Goal: Information Seeking & Learning: Find specific fact

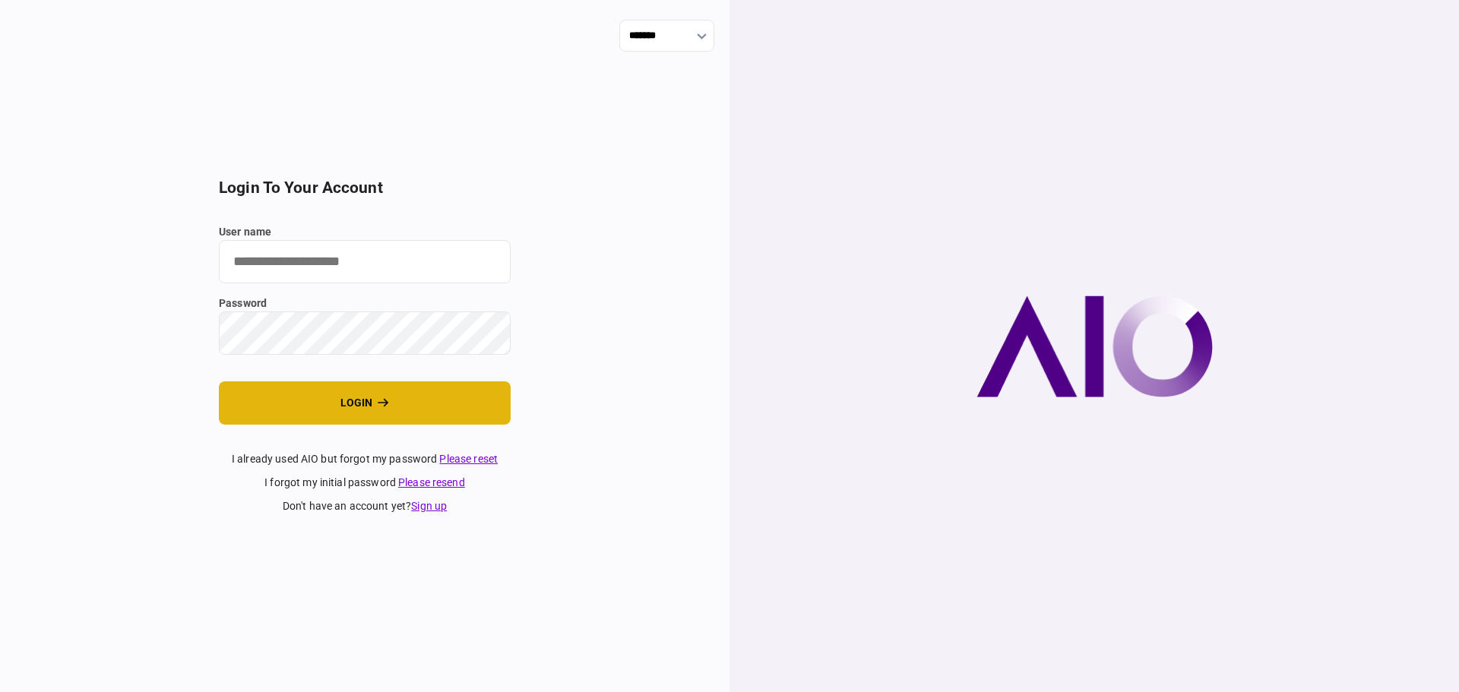
type input "********"
click at [468, 388] on button "login" at bounding box center [365, 402] width 292 height 43
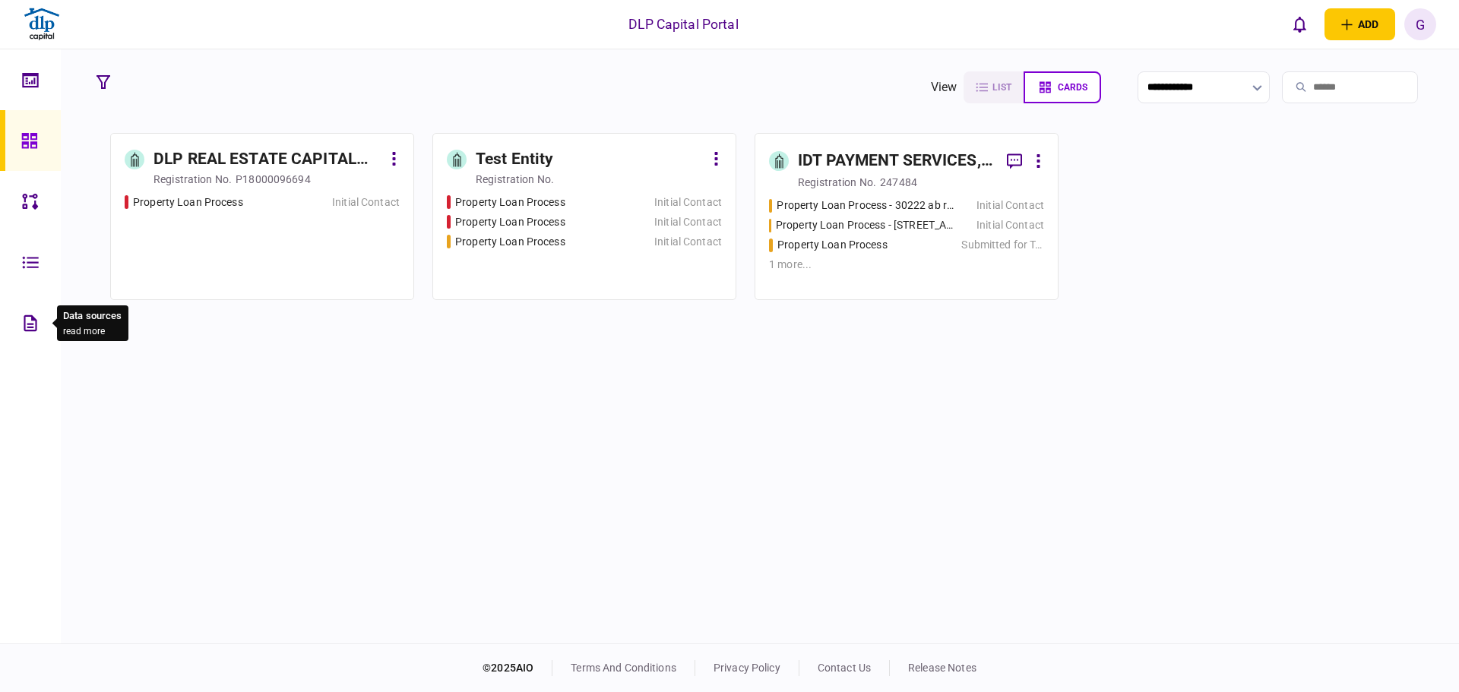
click at [25, 342] on div at bounding box center [34, 323] width 24 height 61
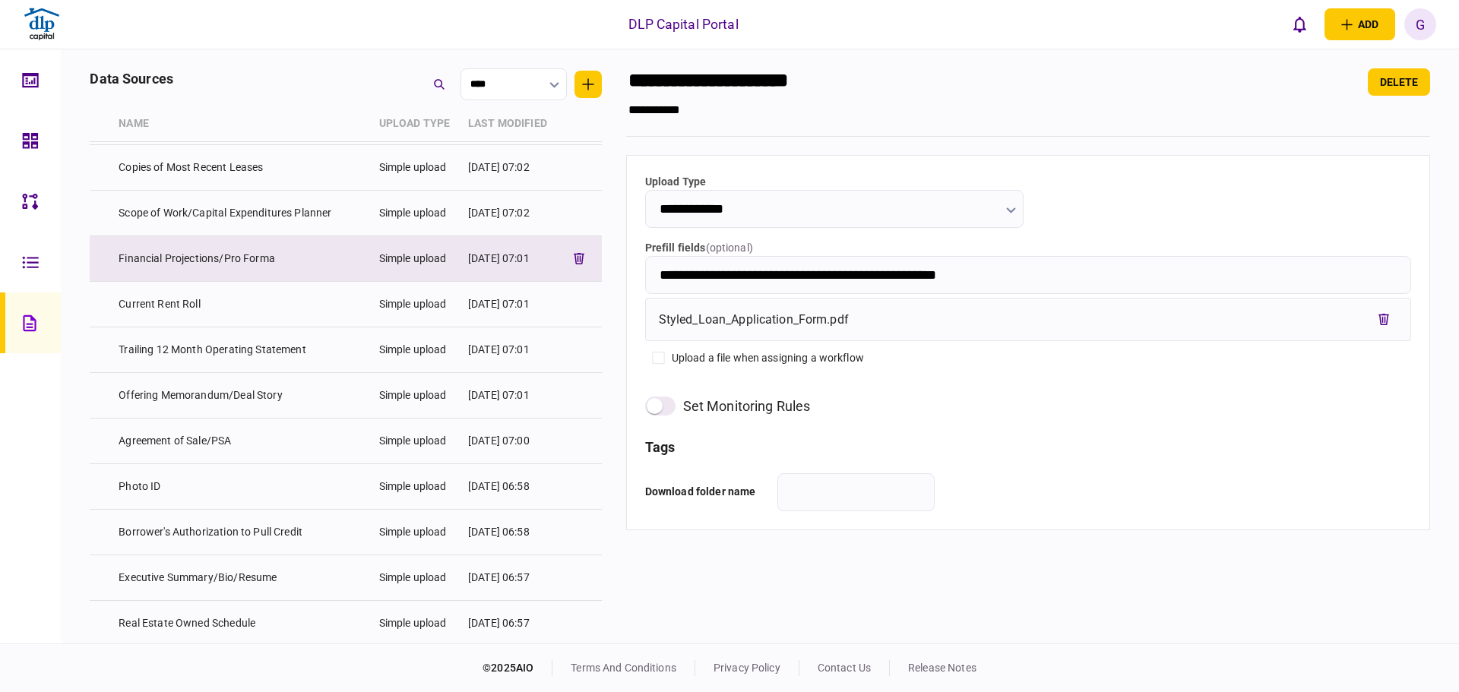
scroll to position [380, 0]
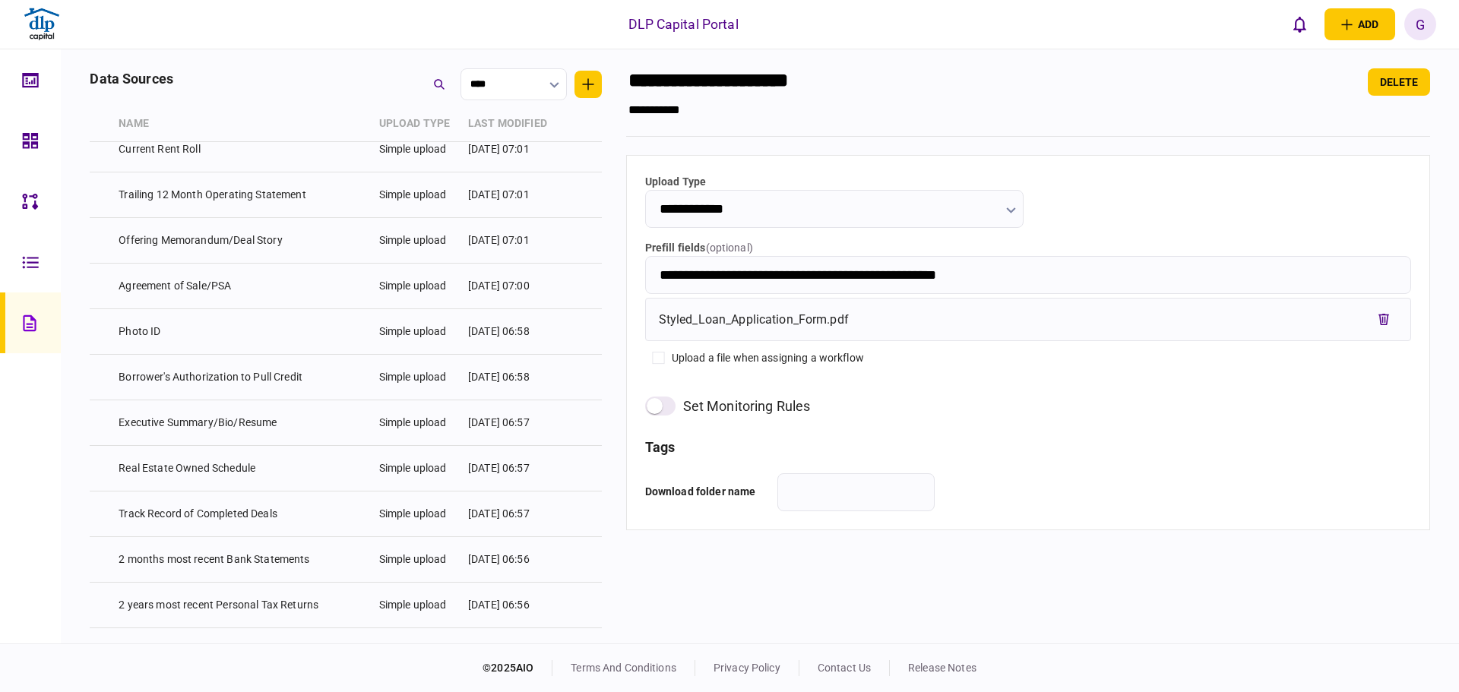
click at [29, 263] on icon at bounding box center [30, 262] width 16 height 12
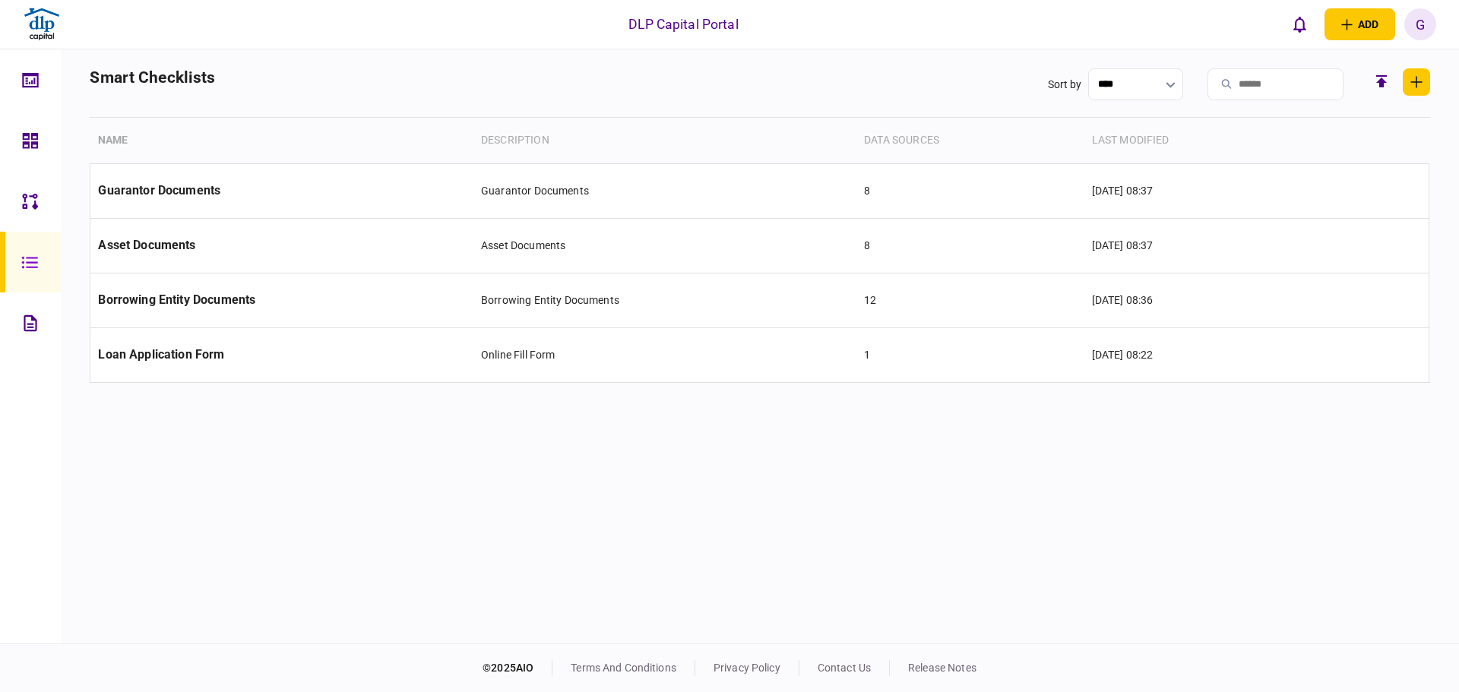
click at [37, 206] on icon at bounding box center [30, 201] width 17 height 17
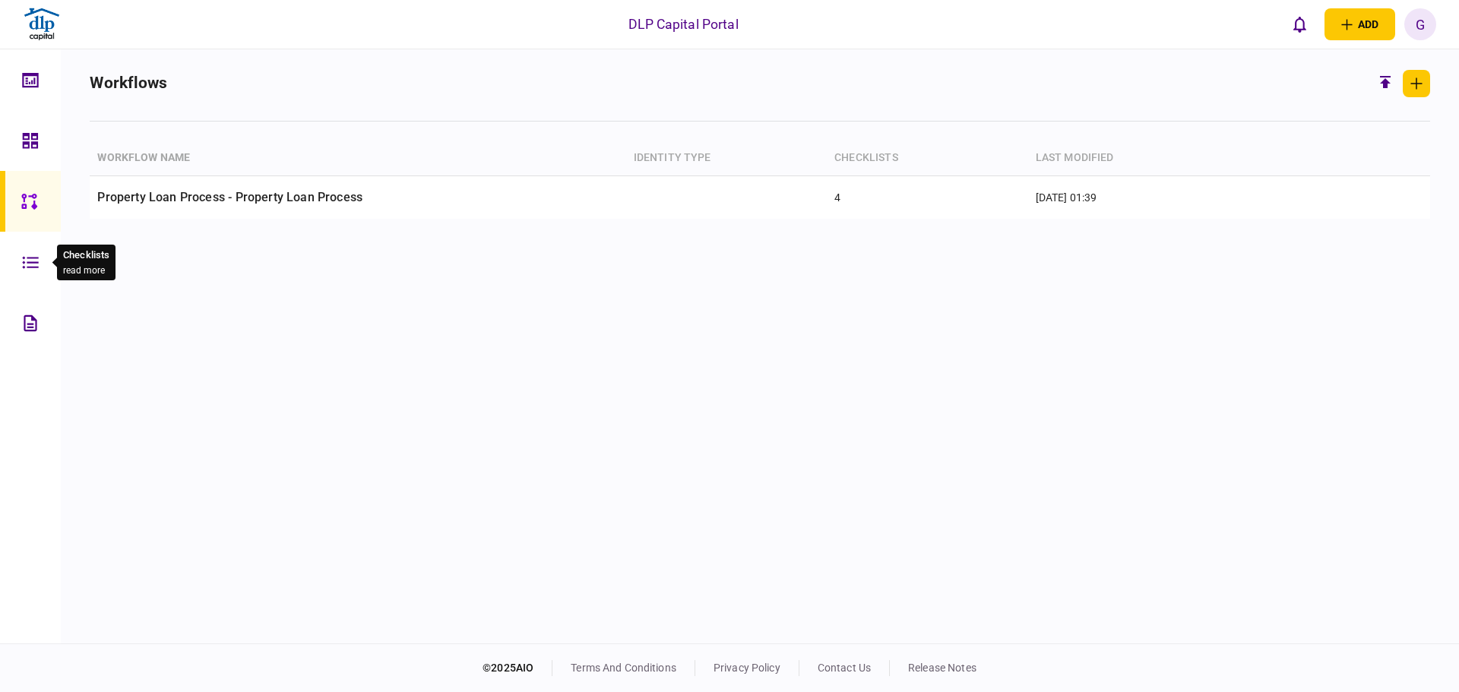
click at [30, 264] on icon at bounding box center [30, 262] width 17 height 17
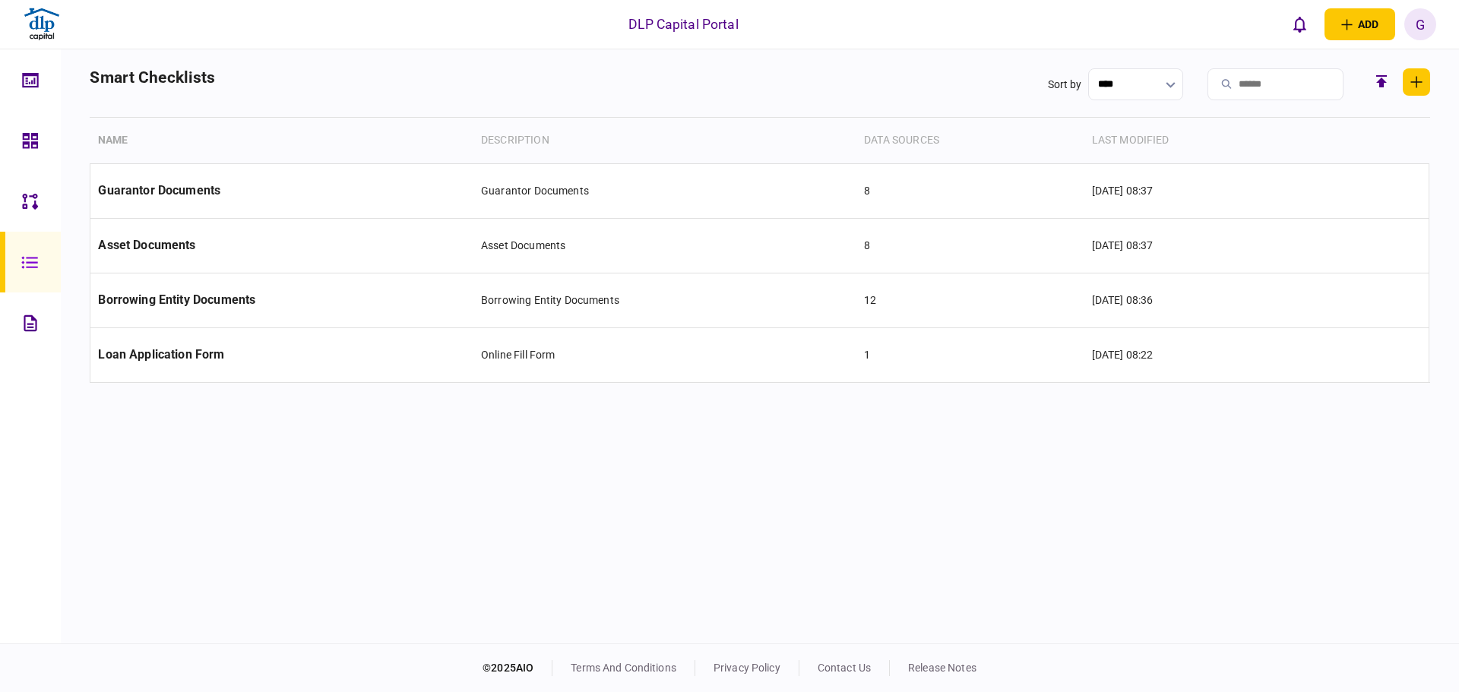
click at [1069, 604] on section "Name Description data sources last modified Guarantor Documents Guarantor Docum…" at bounding box center [760, 371] width 1340 height 507
click at [44, 207] on div at bounding box center [34, 201] width 24 height 61
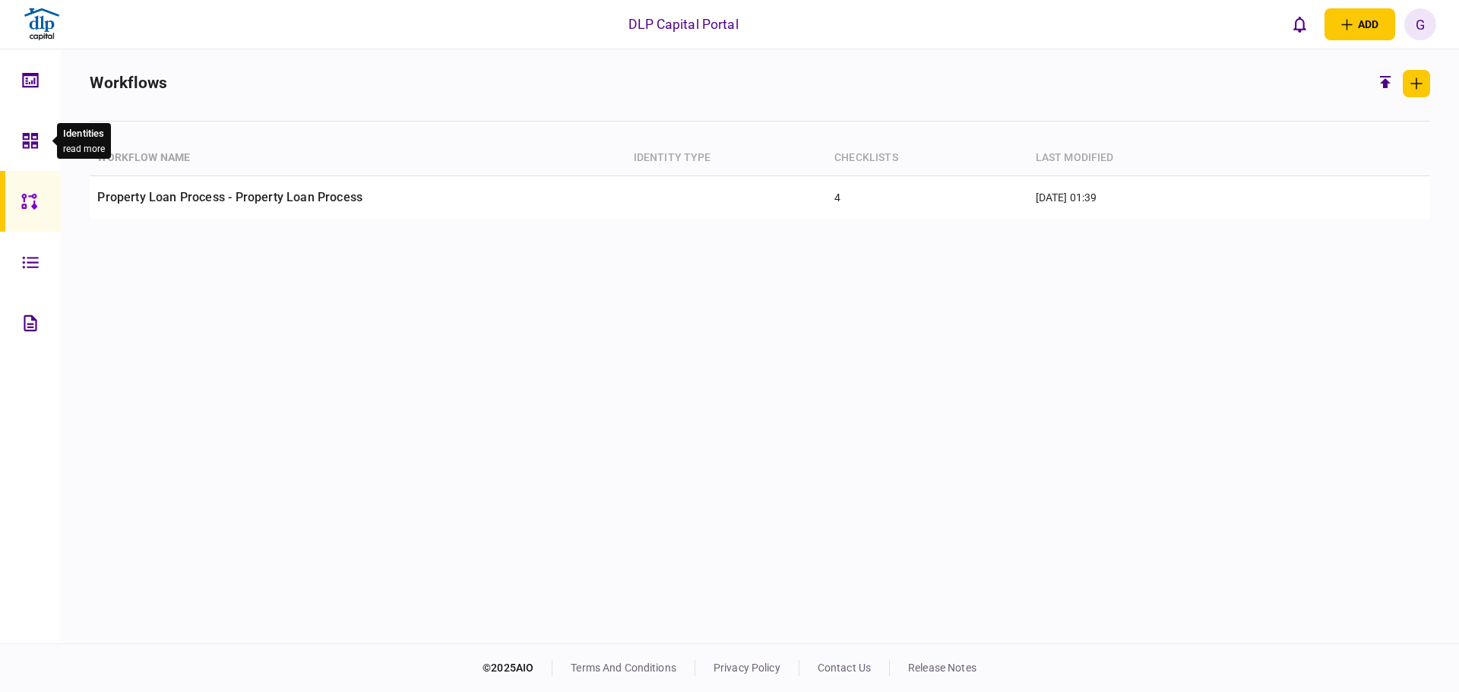
click at [46, 152] on div at bounding box center [34, 140] width 24 height 61
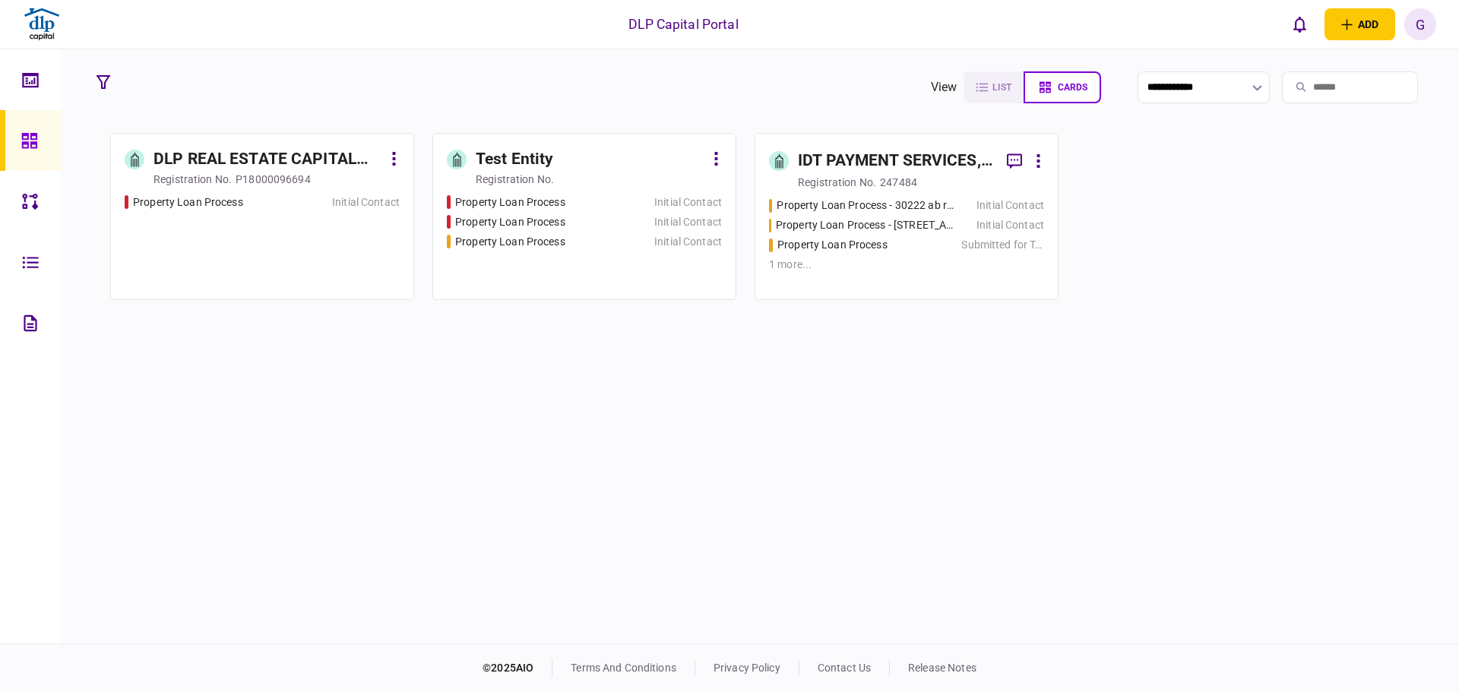
click at [905, 171] on div "IDT PAYMENT SERVICES, INC" at bounding box center [896, 161] width 197 height 24
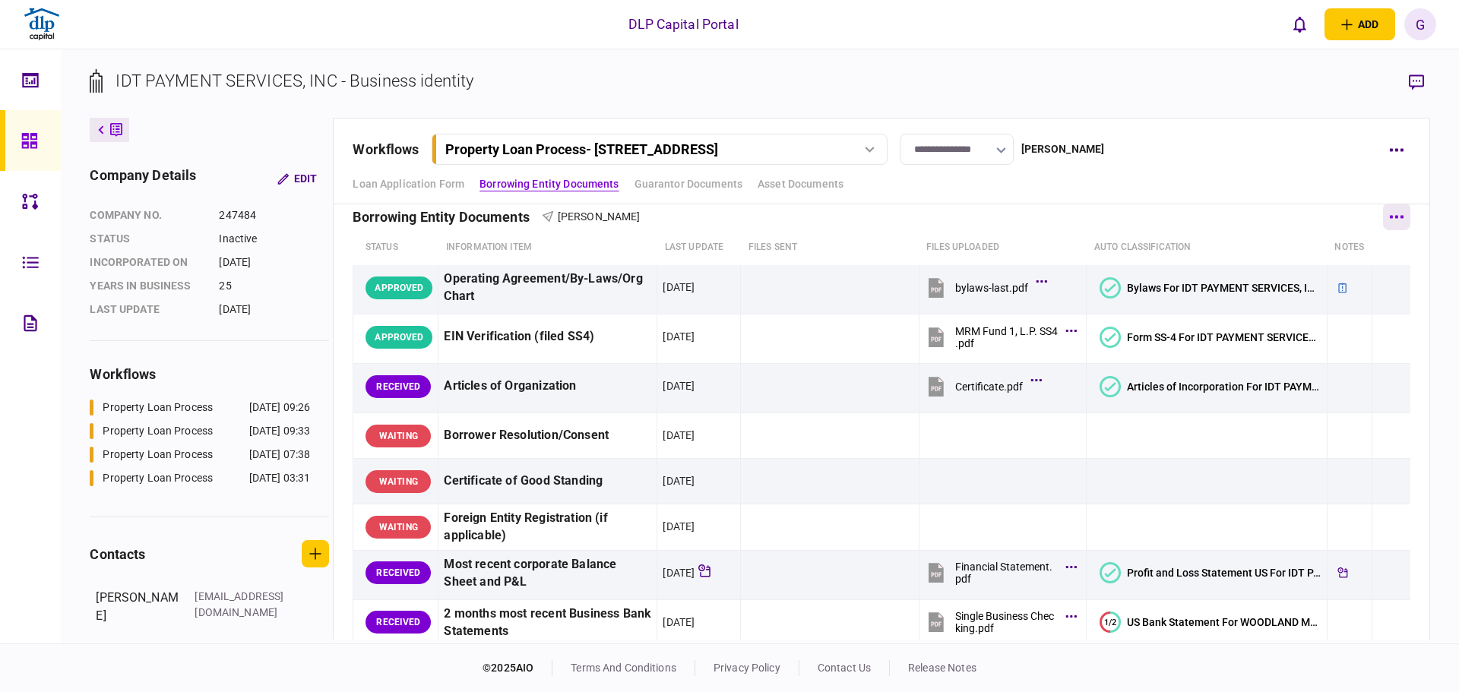
scroll to position [76, 0]
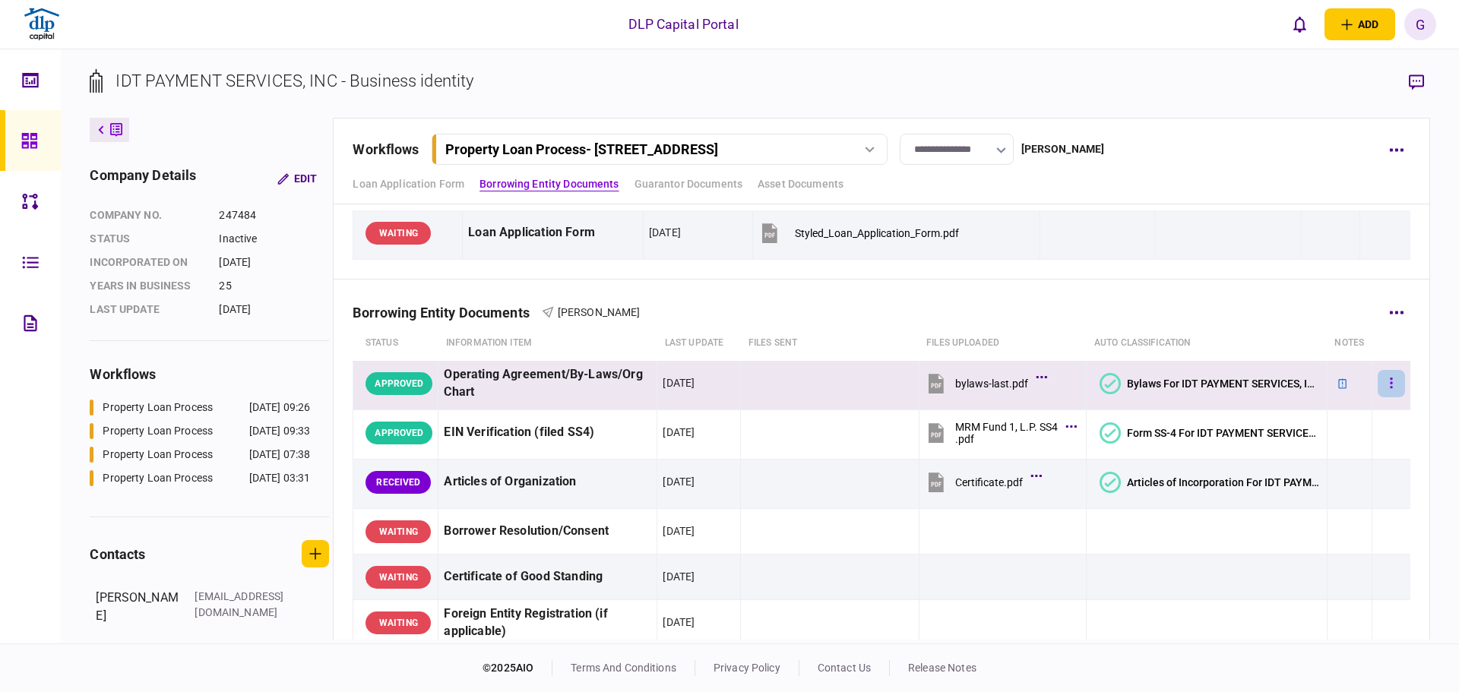
click at [1389, 375] on button "button" at bounding box center [1391, 383] width 27 height 27
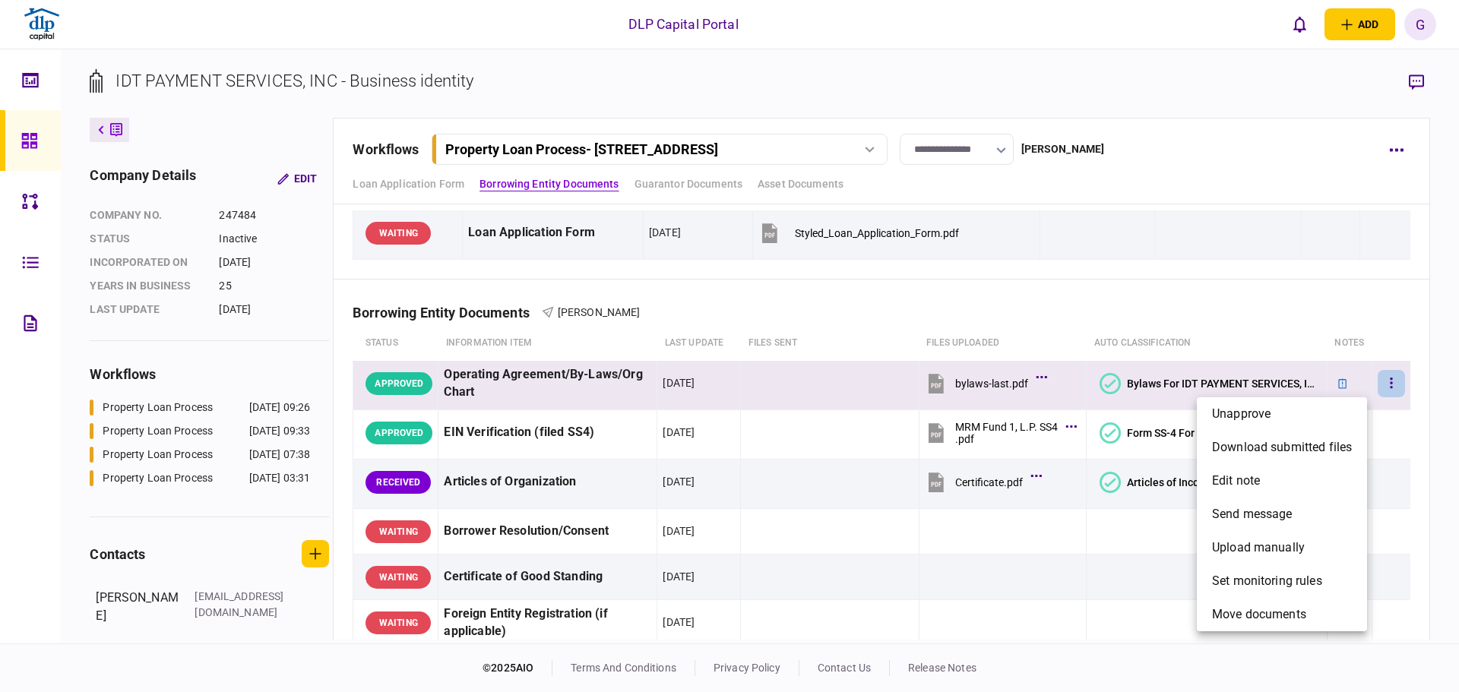
click at [1081, 461] on div at bounding box center [729, 346] width 1459 height 692
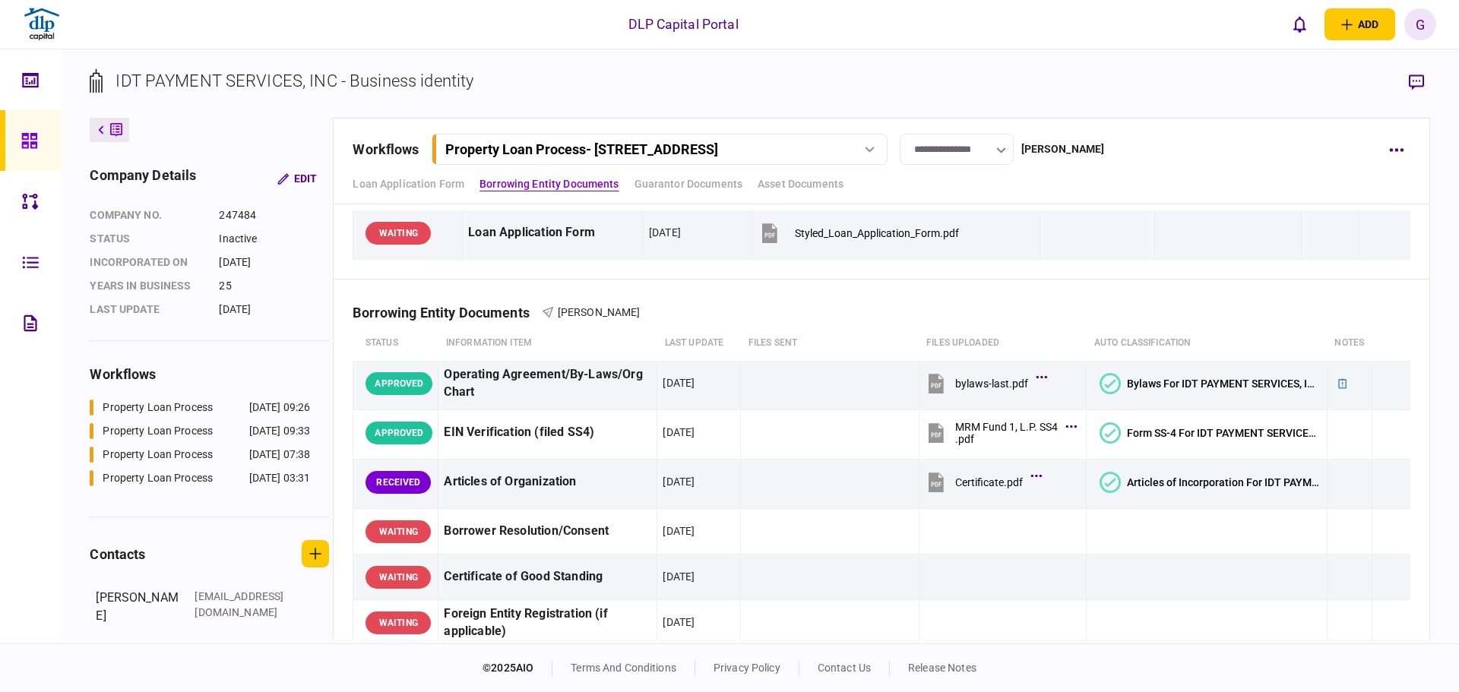
click at [20, 142] on link at bounding box center [30, 140] width 61 height 61
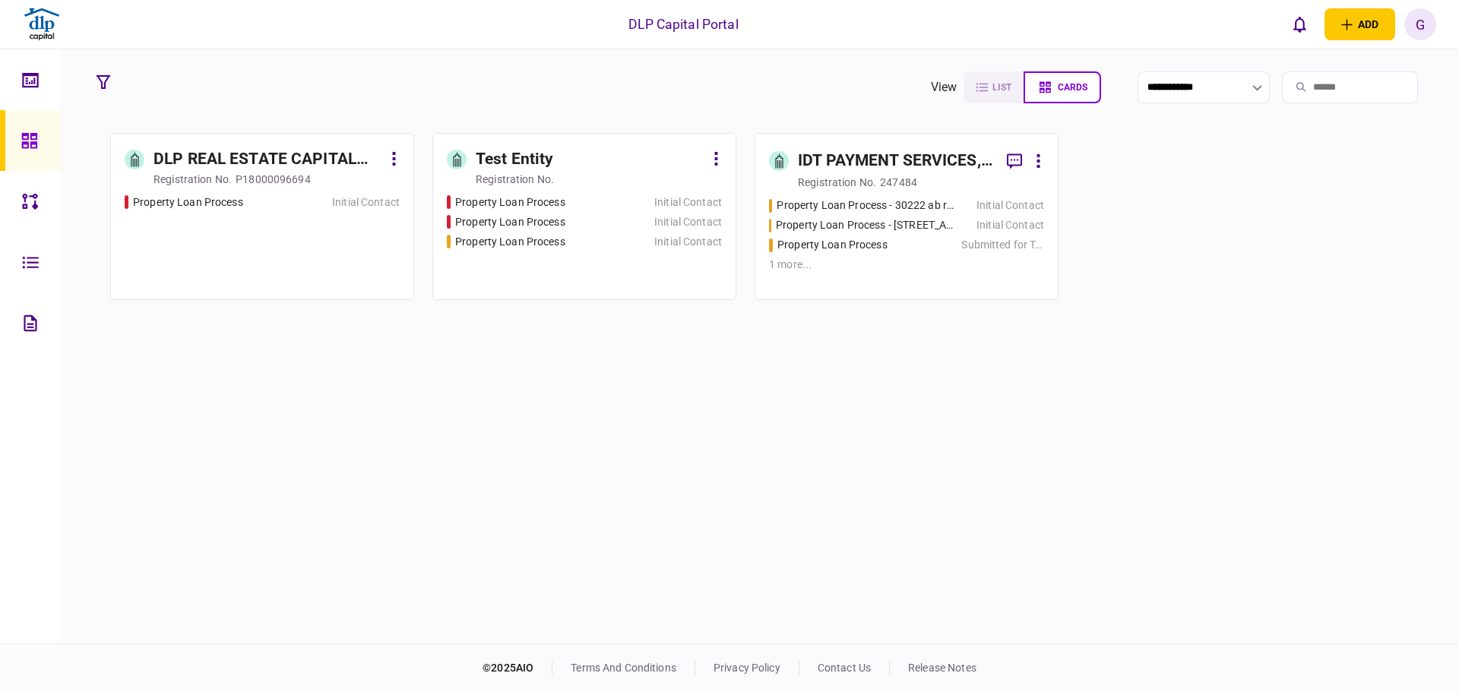
click at [908, 157] on div "IDT PAYMENT SERVICES, INC" at bounding box center [896, 161] width 197 height 24
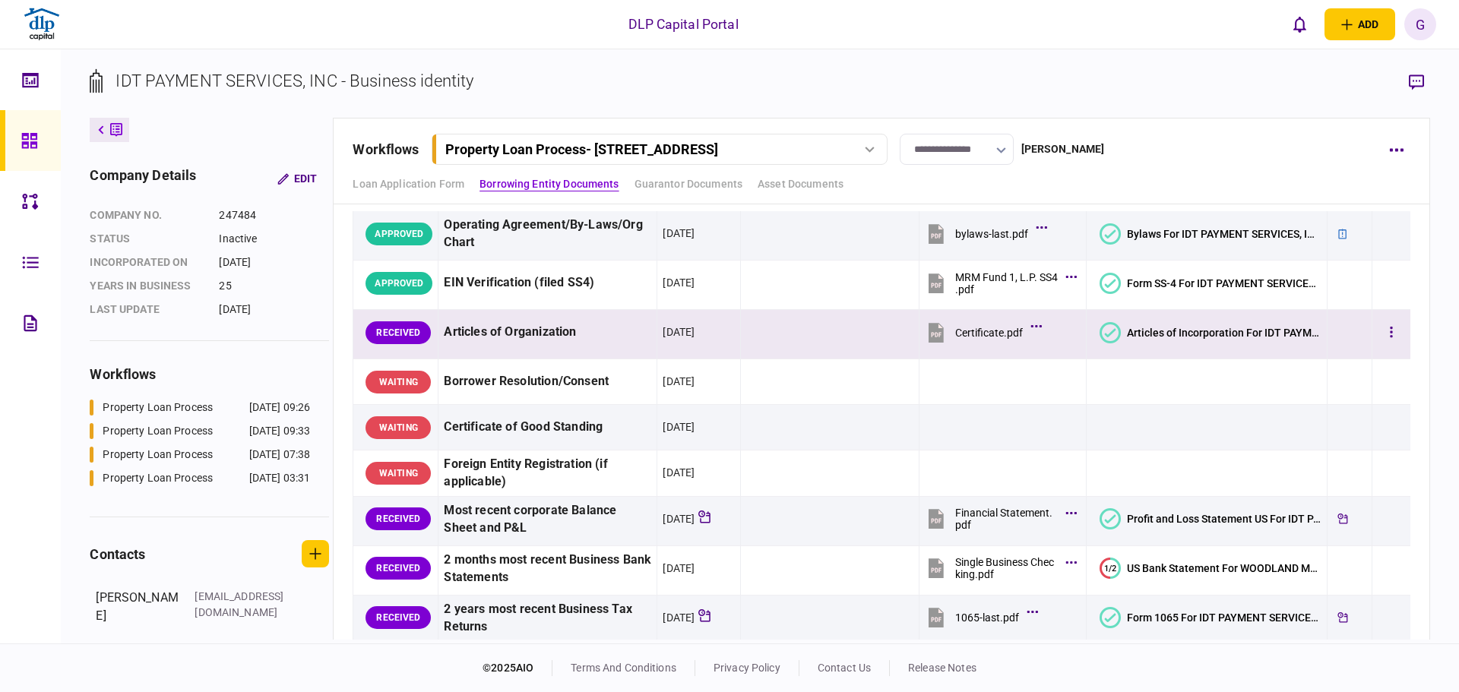
scroll to position [228, 0]
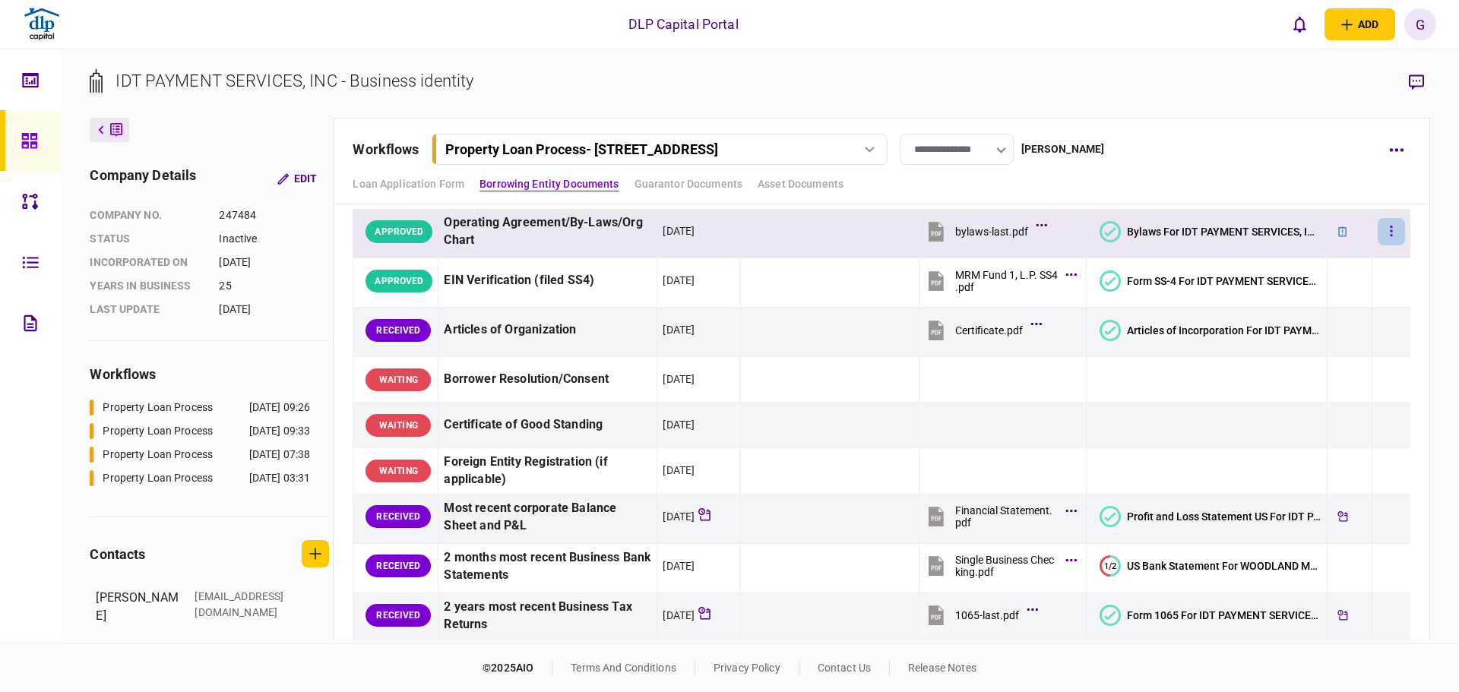
click at [1391, 236] on td at bounding box center [1391, 233] width 39 height 49
click at [1385, 237] on button "button" at bounding box center [1391, 231] width 27 height 27
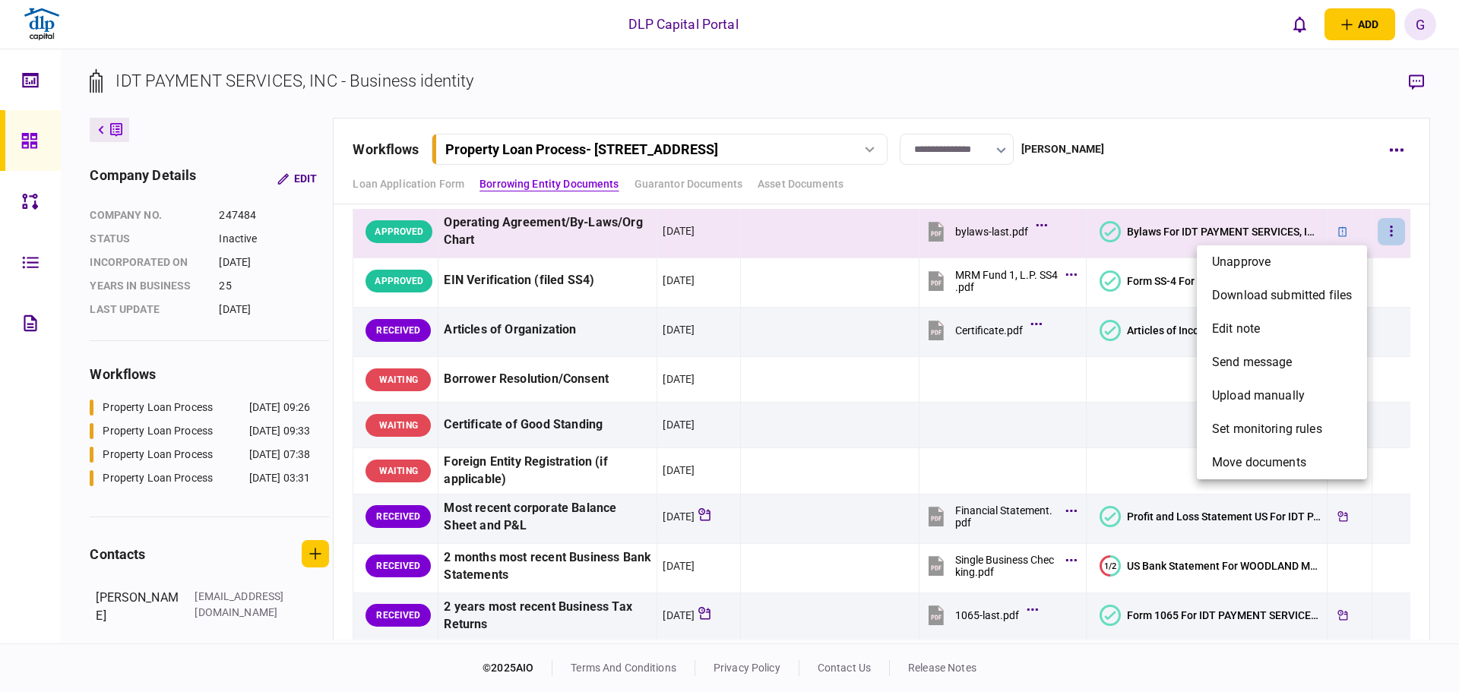
drag, startPoint x: 1059, startPoint y: 426, endPoint x: 1075, endPoint y: 432, distance: 17.4
click at [1059, 426] on div at bounding box center [729, 346] width 1459 height 692
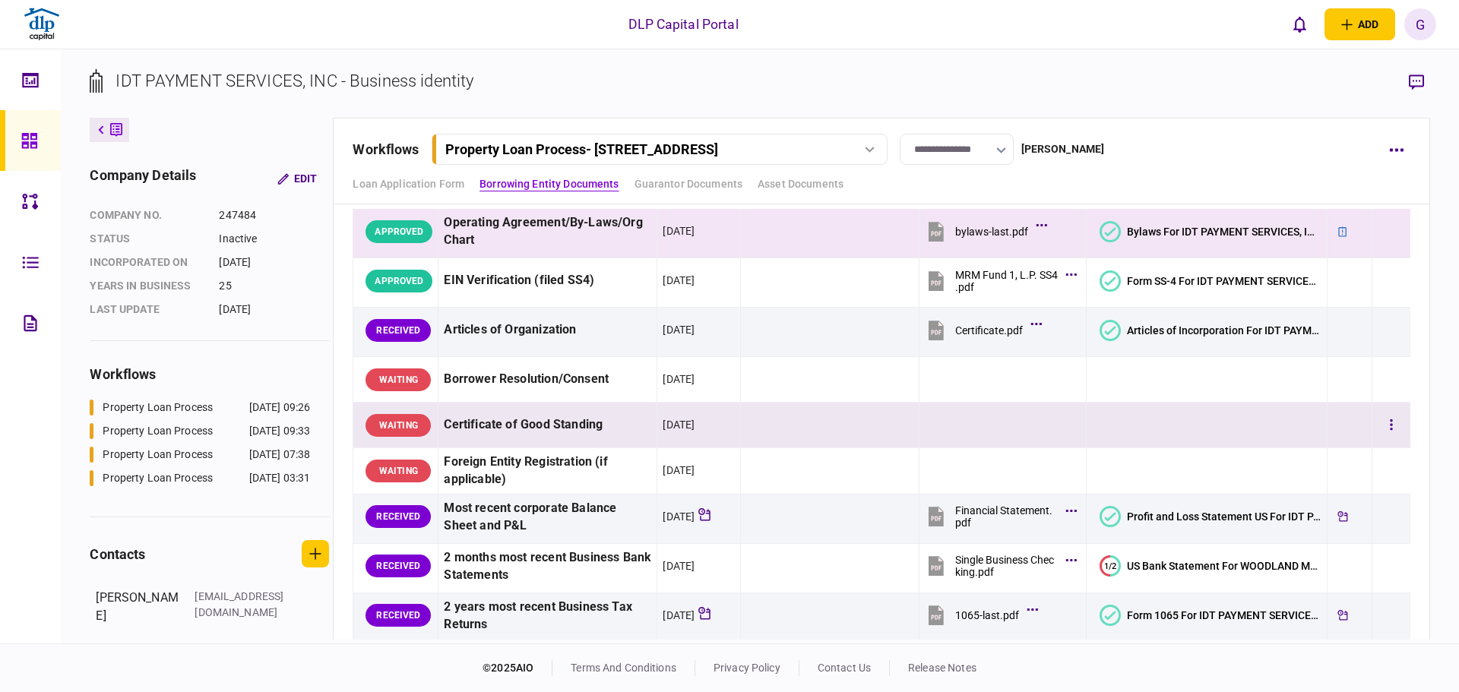
drag, startPoint x: 1054, startPoint y: 353, endPoint x: 1103, endPoint y: 439, distance: 99.7
click at [1103, 441] on td at bounding box center [1207, 426] width 241 height 46
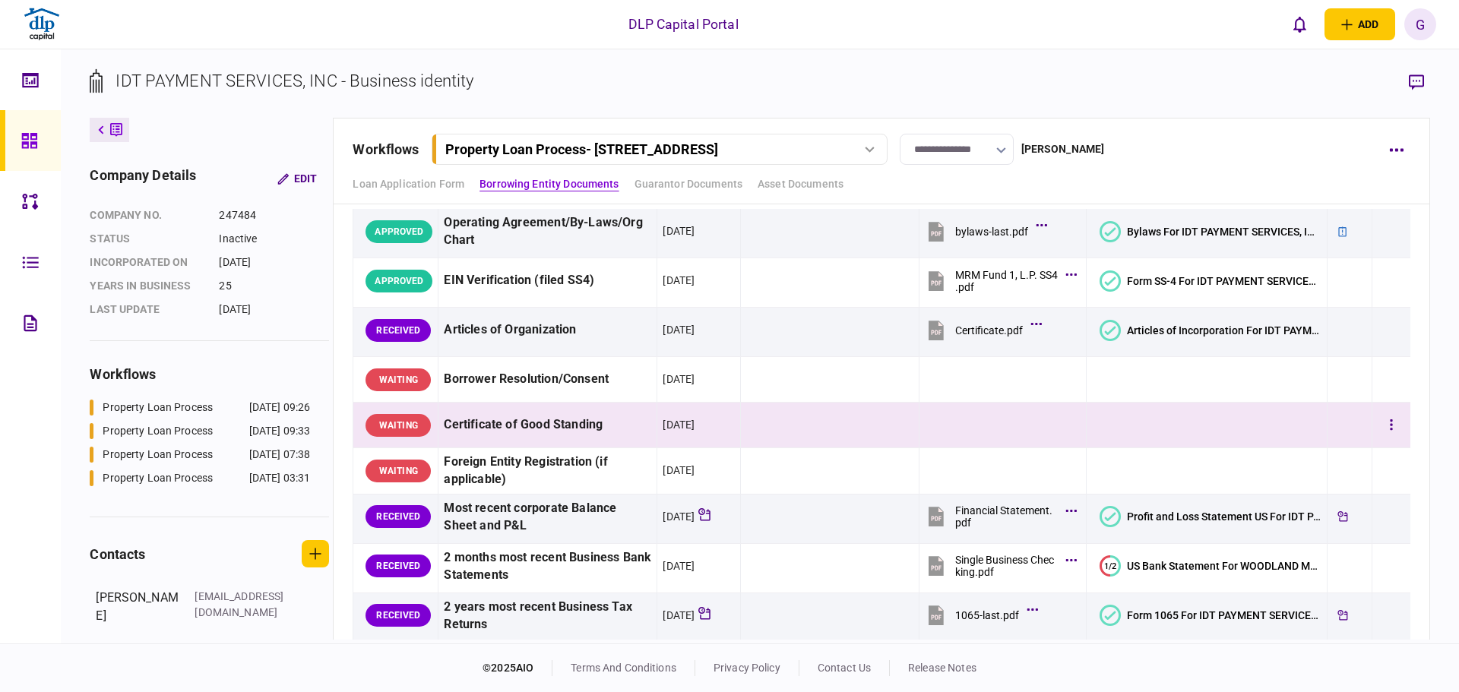
click at [891, 408] on td at bounding box center [830, 426] width 178 height 46
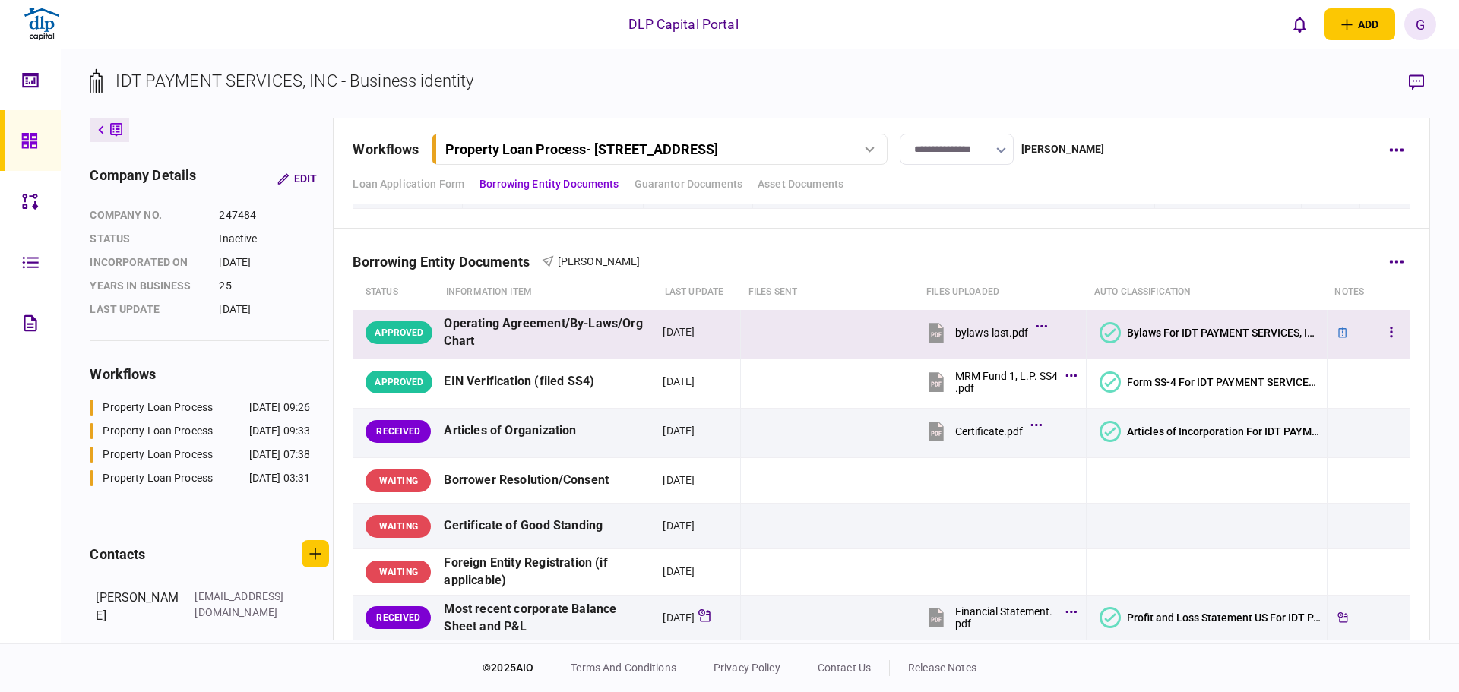
scroll to position [152, 0]
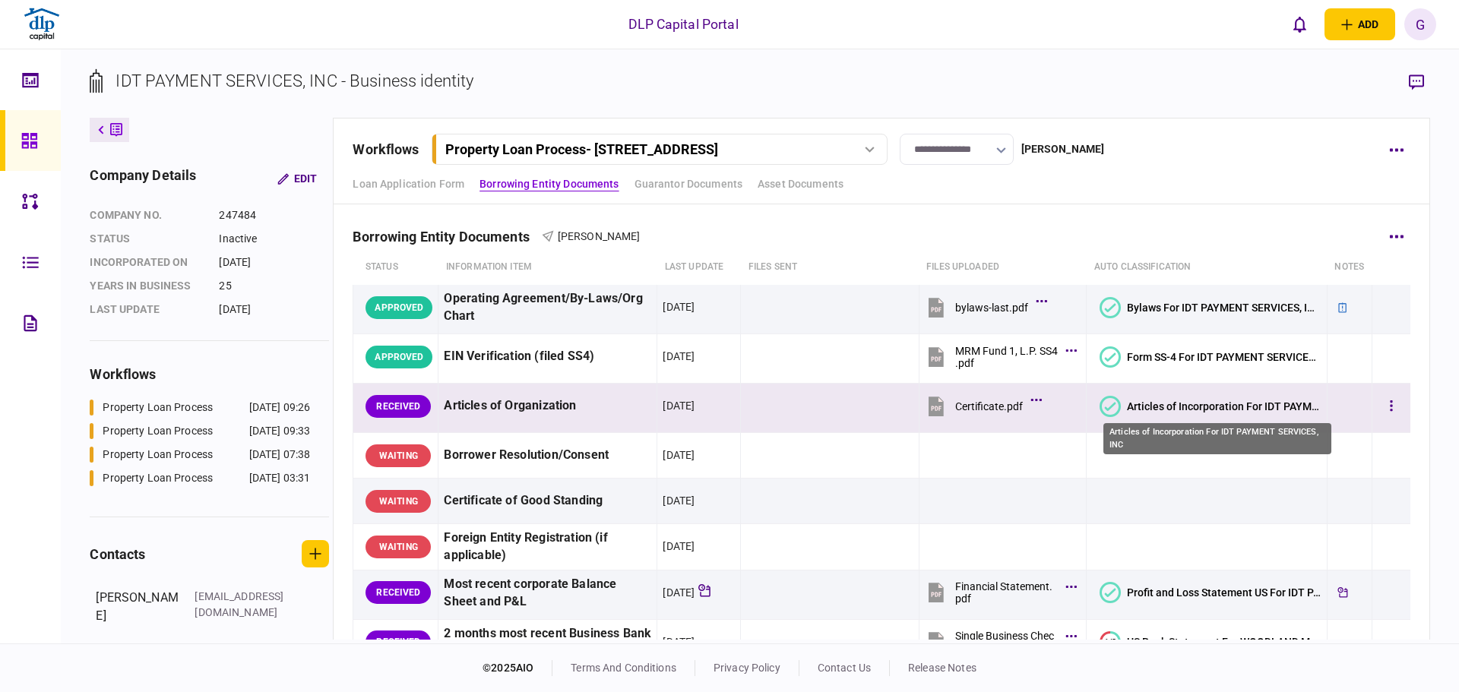
click at [1181, 410] on div "Articles of Incorporation For IDT PAYMENT SERVICES, INC" at bounding box center [1224, 406] width 195 height 12
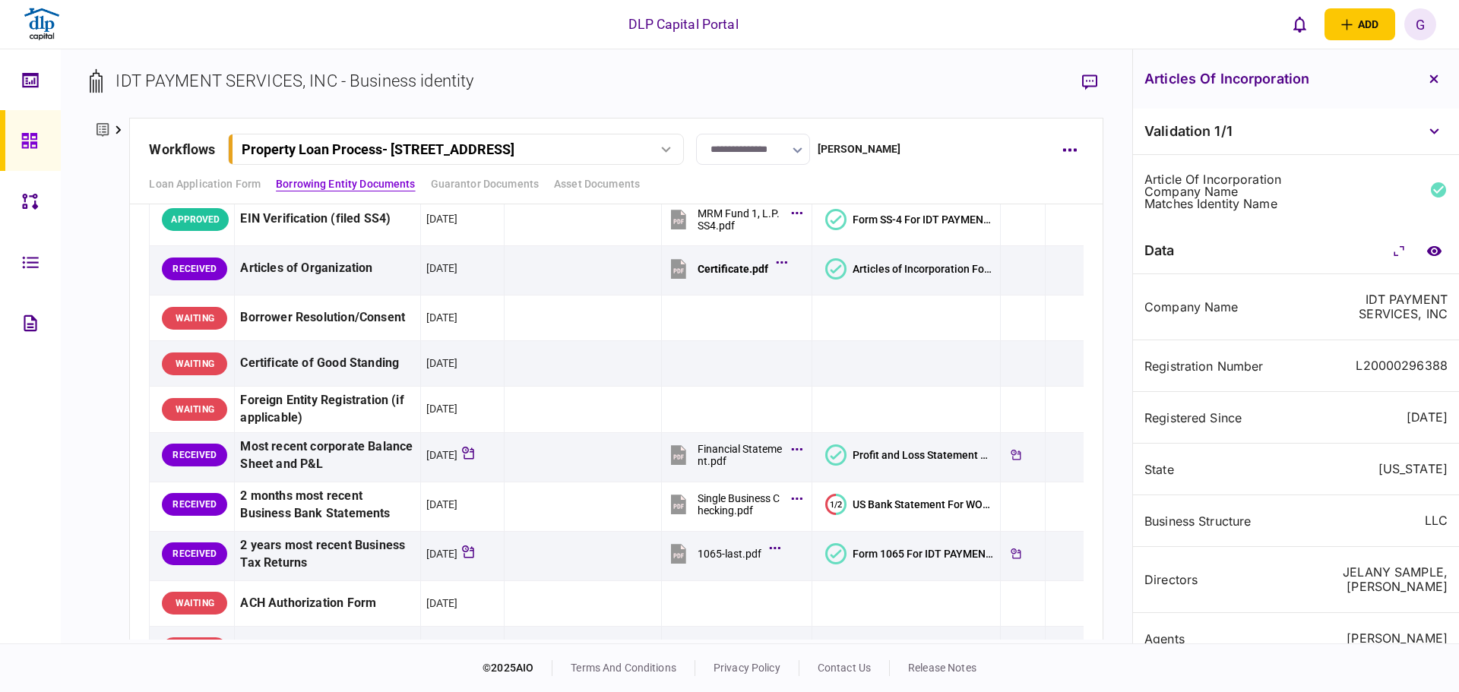
scroll to position [304, 0]
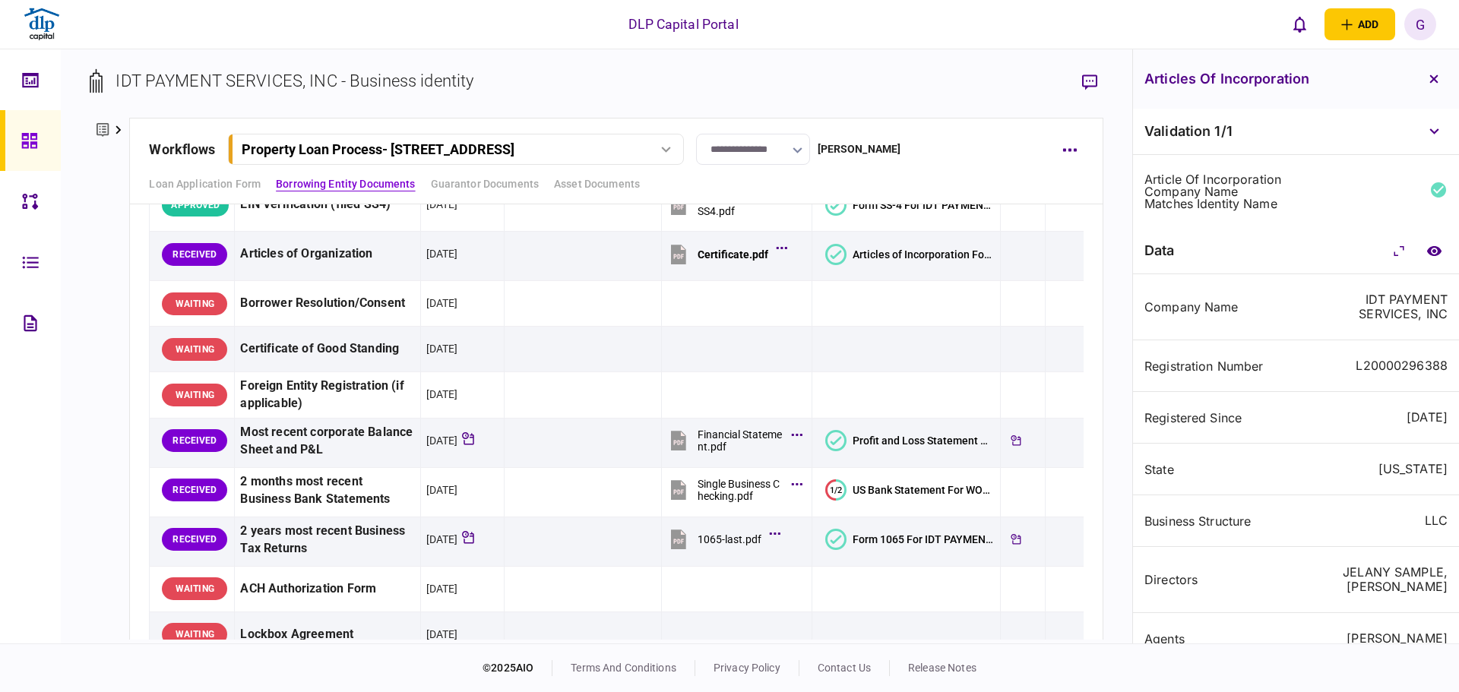
click at [1440, 423] on div "21/09/2020" at bounding box center [1427, 417] width 41 height 14
click at [1391, 312] on div "IDT PAYMENT SERVICES, INC" at bounding box center [1375, 307] width 146 height 29
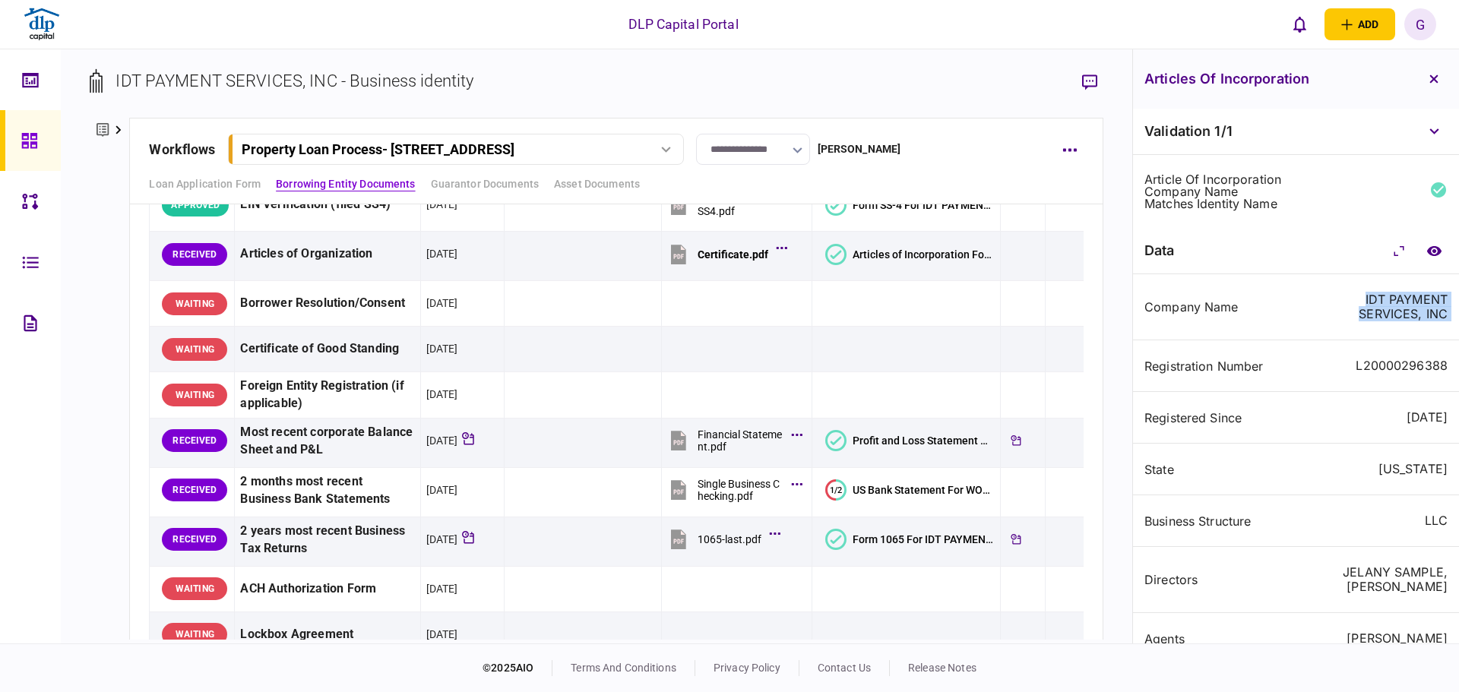
click at [1391, 312] on div "IDT PAYMENT SERVICES, INC" at bounding box center [1375, 307] width 146 height 29
click at [1394, 307] on div "IDT PAYMENT SERVICES, INC" at bounding box center [1375, 307] width 146 height 29
click at [1394, 317] on div "IDT PAYMENT SERVICES, INC" at bounding box center [1375, 307] width 146 height 29
click at [1392, 315] on div "IDT PAYMENT SERVICES, INC" at bounding box center [1375, 307] width 146 height 29
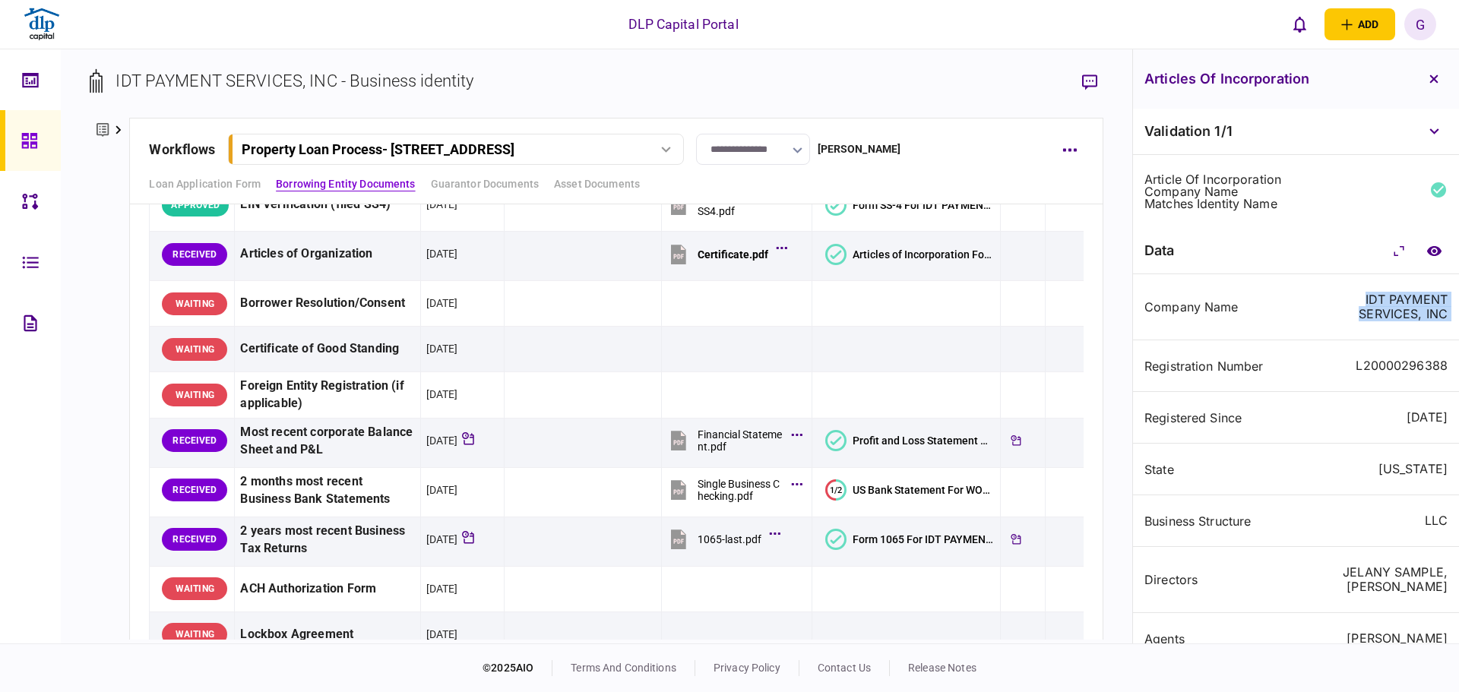
click at [1392, 315] on div "IDT PAYMENT SERVICES, INC" at bounding box center [1375, 307] width 146 height 29
click at [1392, 323] on div "Company Name IDT PAYMENT SERVICES, INC" at bounding box center [1296, 307] width 326 height 66
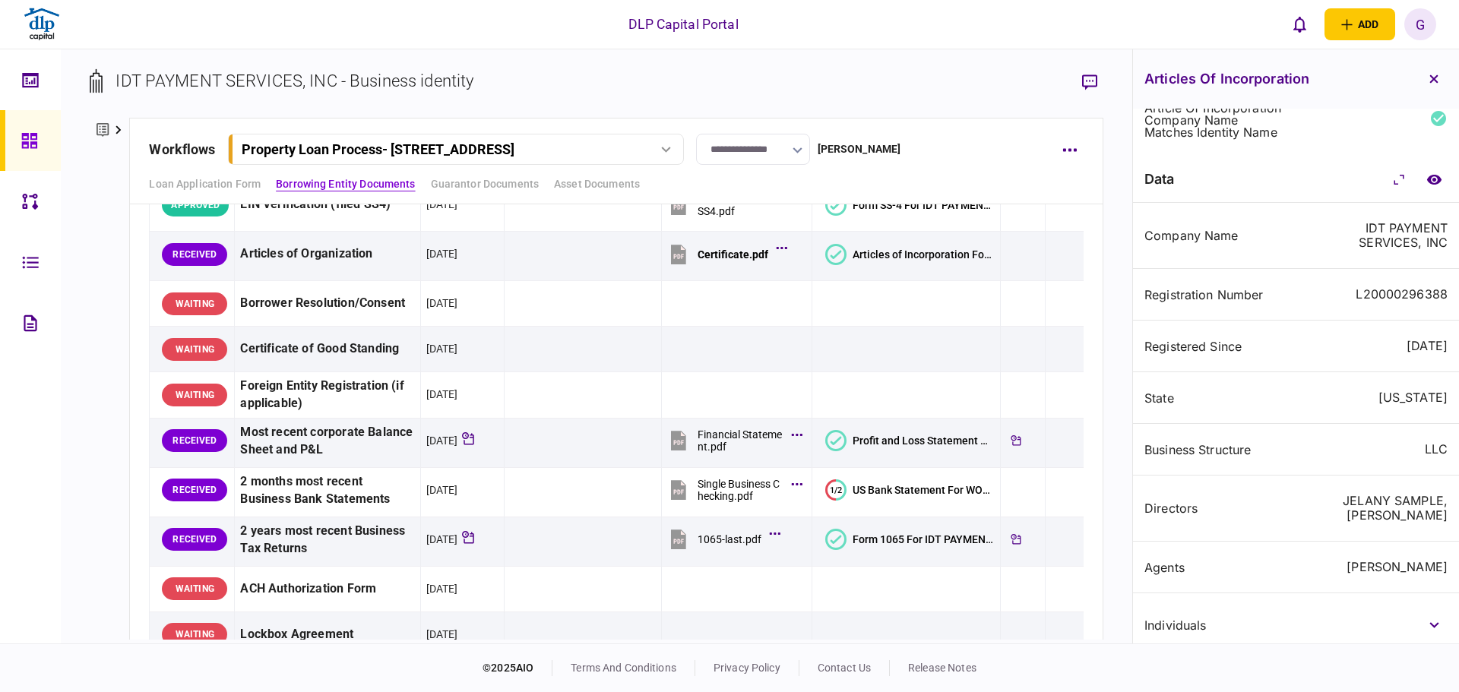
scroll to position [151, 0]
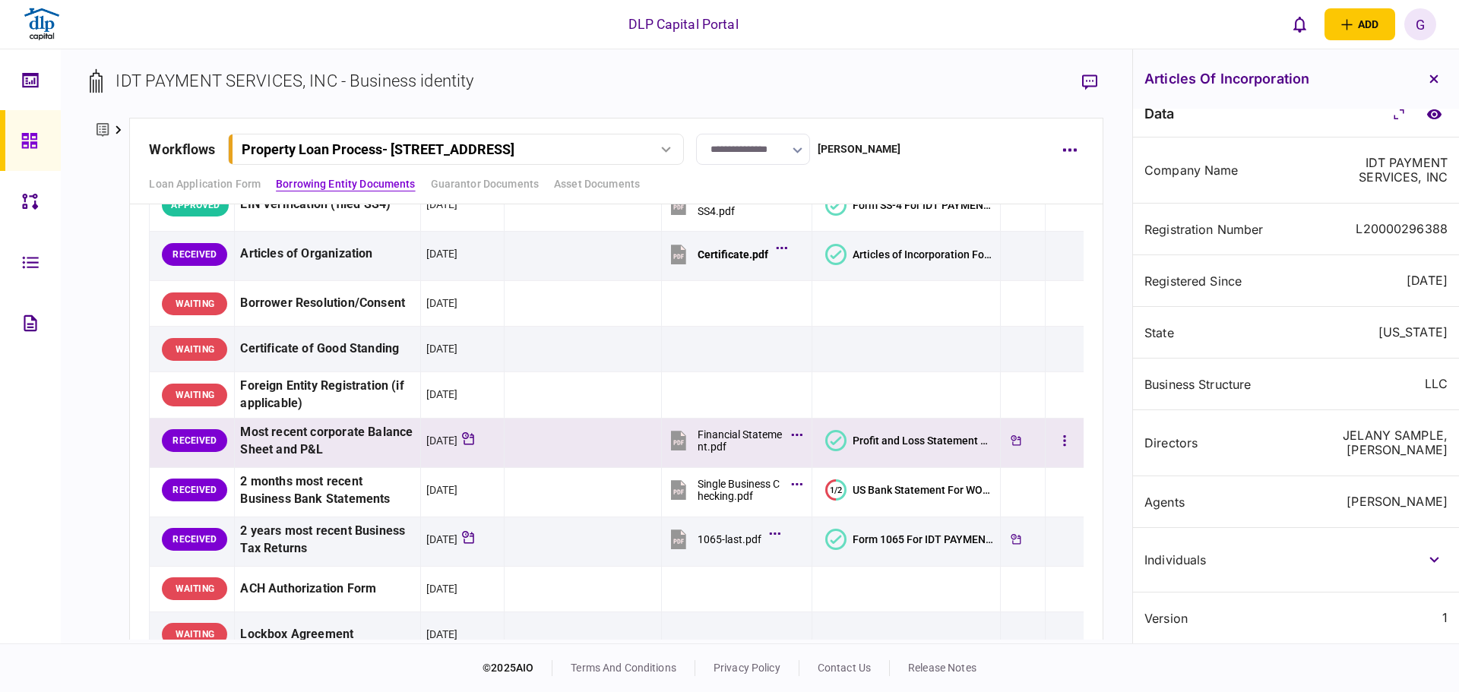
click at [919, 452] on section "Profit and Loss Statement US For IDT PAYMENT SERVICES, INC" at bounding box center [909, 441] width 169 height 34
click at [919, 454] on section "Profit and Loss Statement US For IDT PAYMENT SERVICES, INC" at bounding box center [909, 441] width 169 height 34
click at [919, 440] on div "Profit and Loss Statement US For IDT PAYMENT SERVICES, INC" at bounding box center [923, 441] width 141 height 12
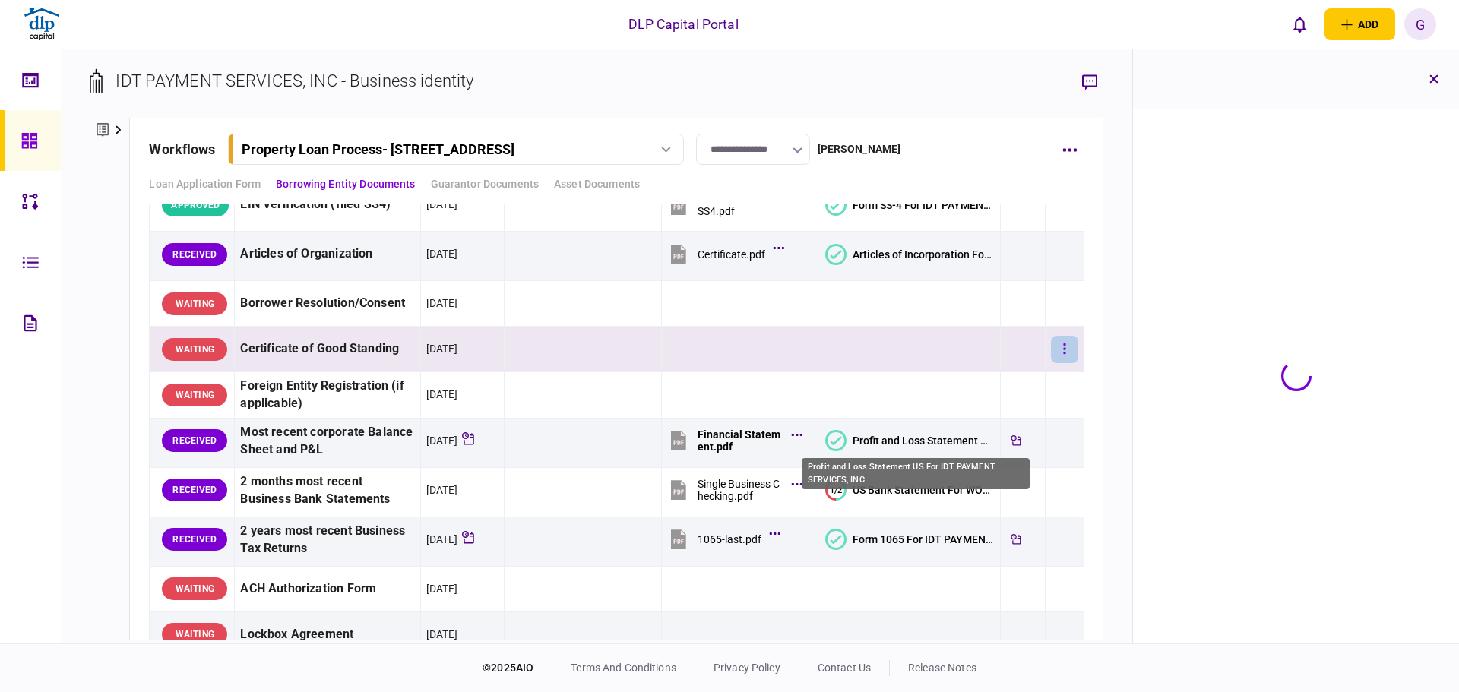
scroll to position [6, 0]
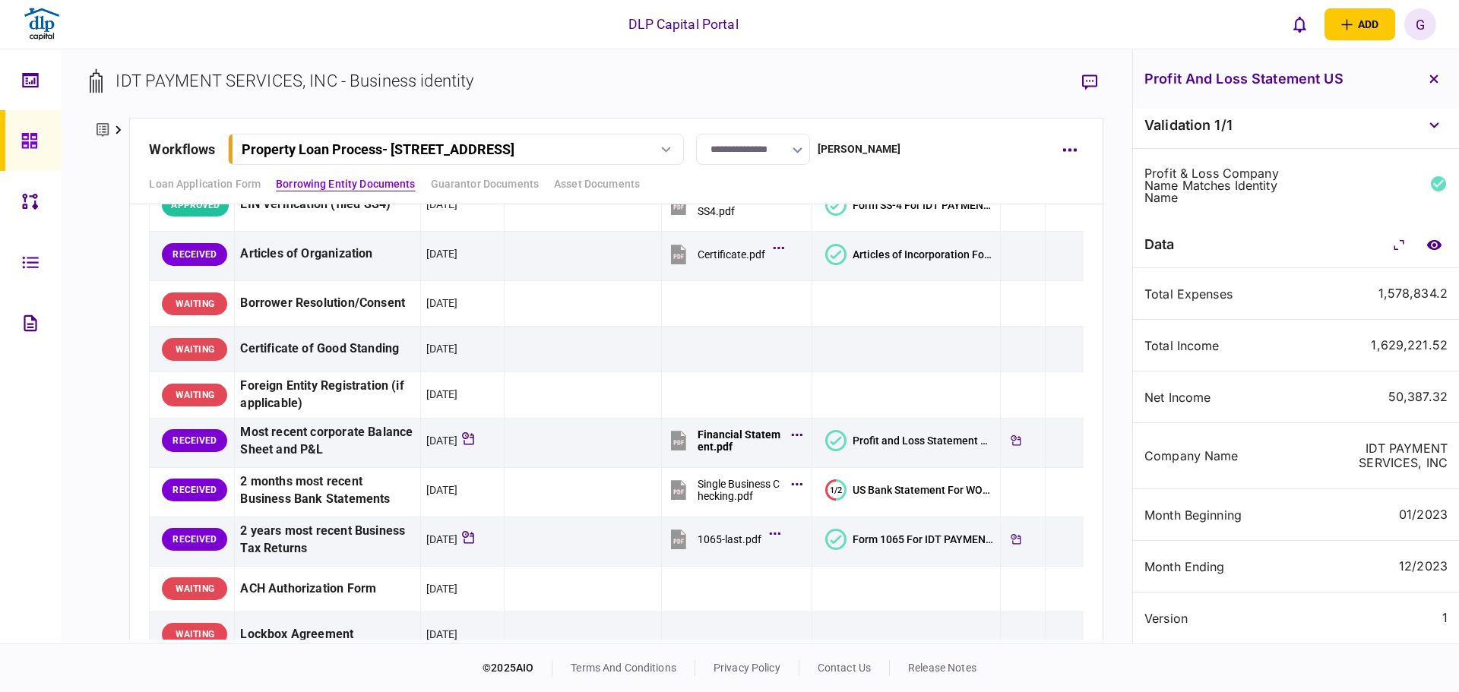
click at [1385, 294] on div "1,578,834.2" at bounding box center [1412, 293] width 69 height 14
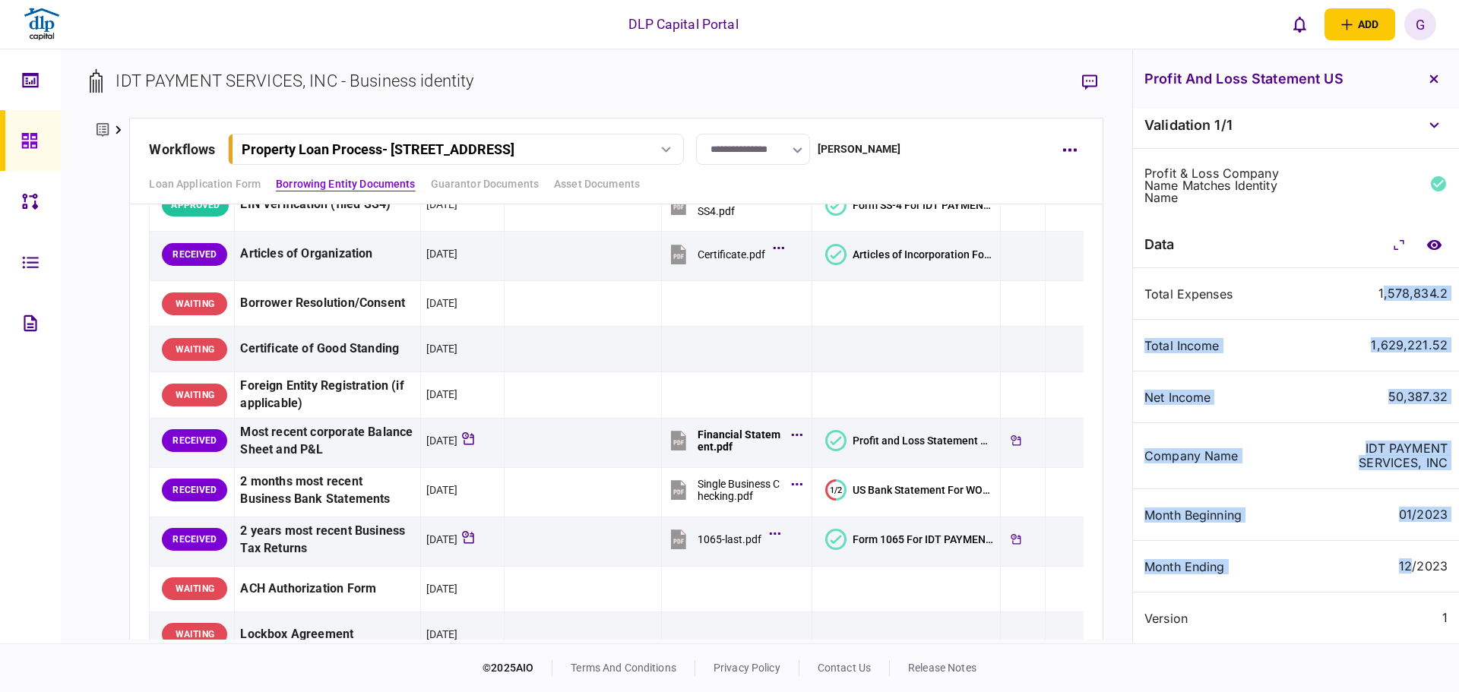
drag, startPoint x: 1382, startPoint y: 295, endPoint x: 1411, endPoint y: 547, distance: 254.0
click at [1411, 545] on div "Total Expenses 1,578,834.2 Total Income 1,629,221.52 Net Income 50,387.32 Compa…" at bounding box center [1296, 455] width 326 height 375
click at [1412, 562] on div "12/2023" at bounding box center [1423, 566] width 49 height 14
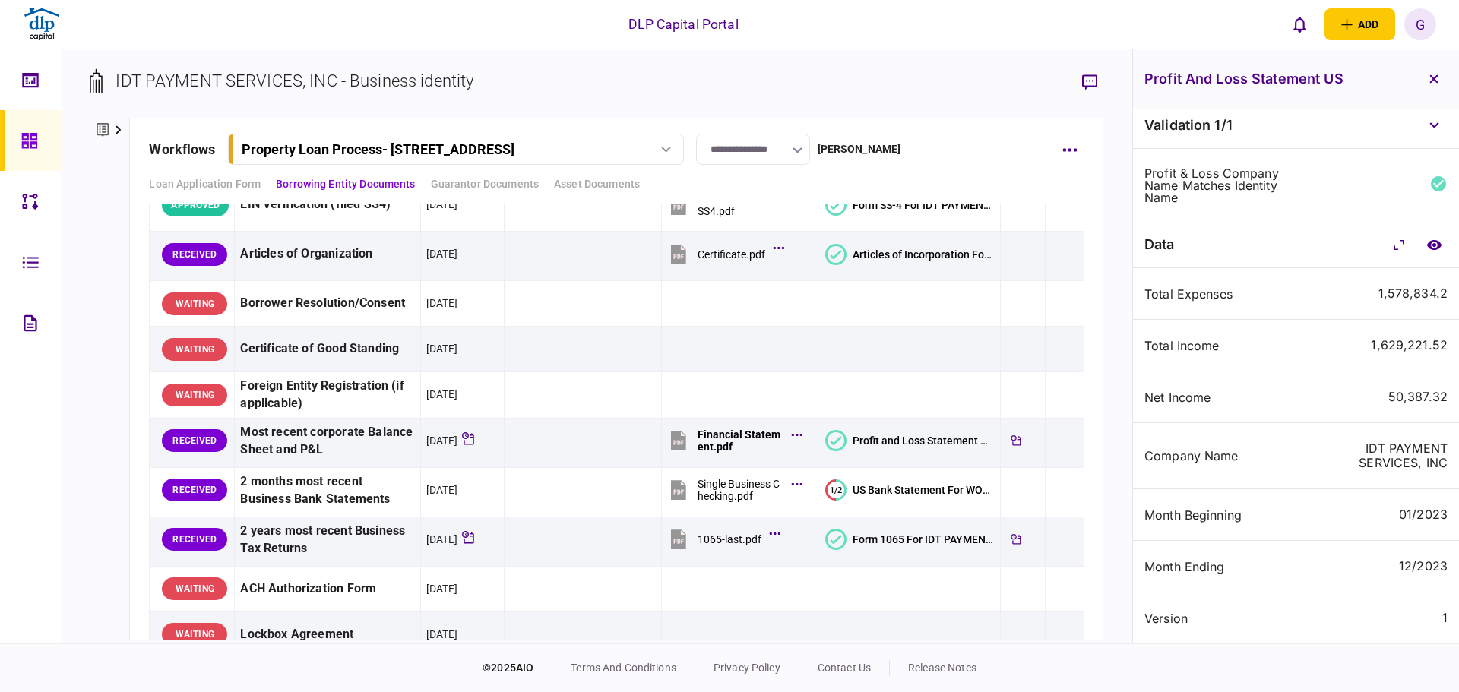
click at [1370, 375] on div "Net Income 50,387.32" at bounding box center [1296, 398] width 326 height 52
click at [1437, 291] on div "1,578,834.2" at bounding box center [1412, 293] width 69 height 14
click at [1436, 290] on div "1,578,834.2" at bounding box center [1412, 293] width 69 height 14
click at [1435, 290] on div "1,578,834.2" at bounding box center [1412, 293] width 69 height 14
click at [1360, 457] on div "IDT PAYMENT SERVICES, INC" at bounding box center [1375, 456] width 146 height 29
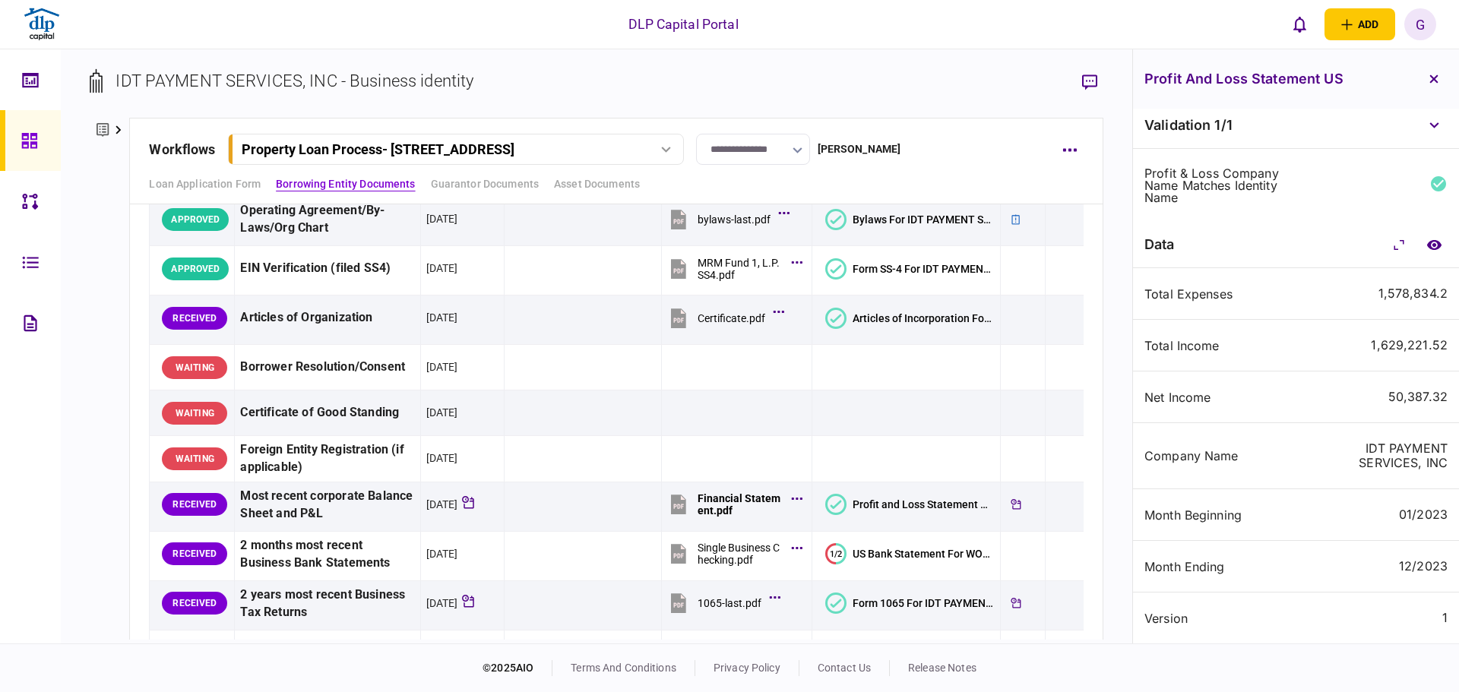
scroll to position [456, 0]
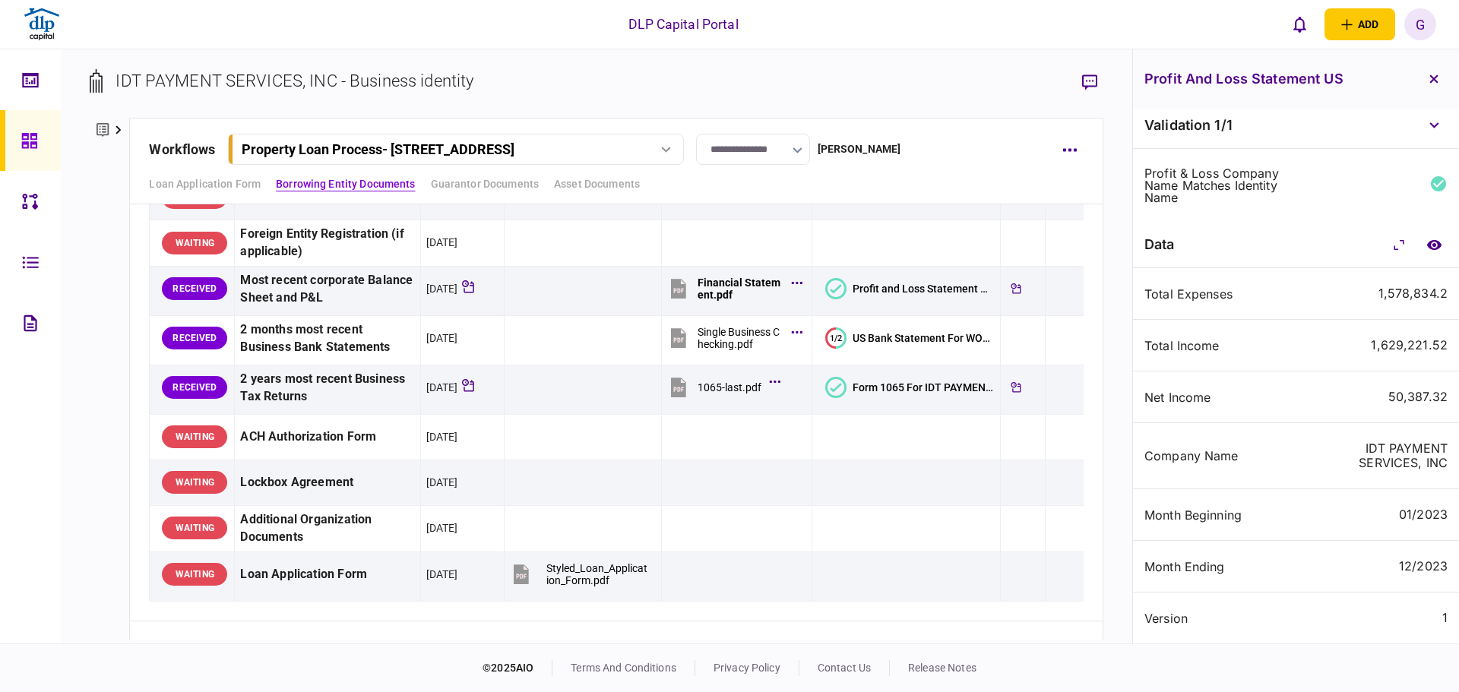
click at [1192, 285] on div "Total Expenses 1,578,834.2" at bounding box center [1296, 294] width 326 height 52
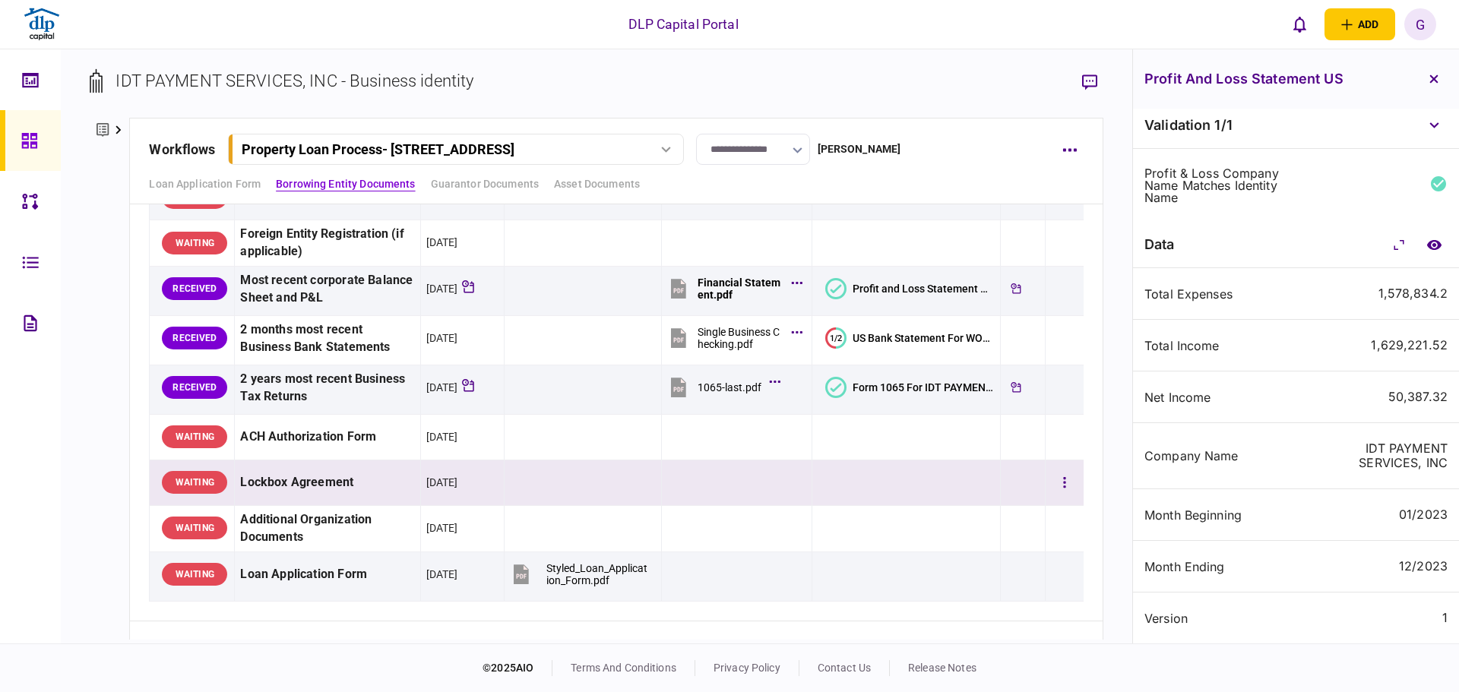
click at [839, 480] on td at bounding box center [906, 483] width 188 height 46
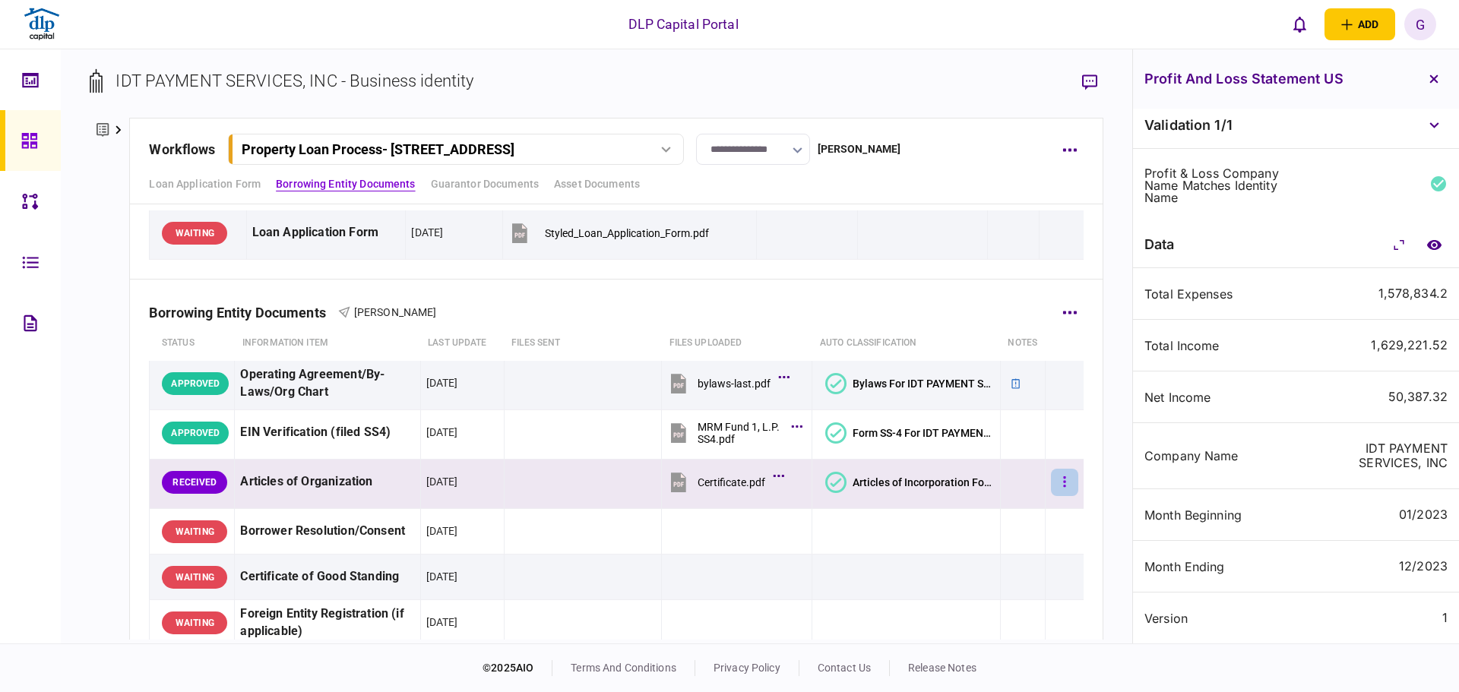
scroll to position [0, 0]
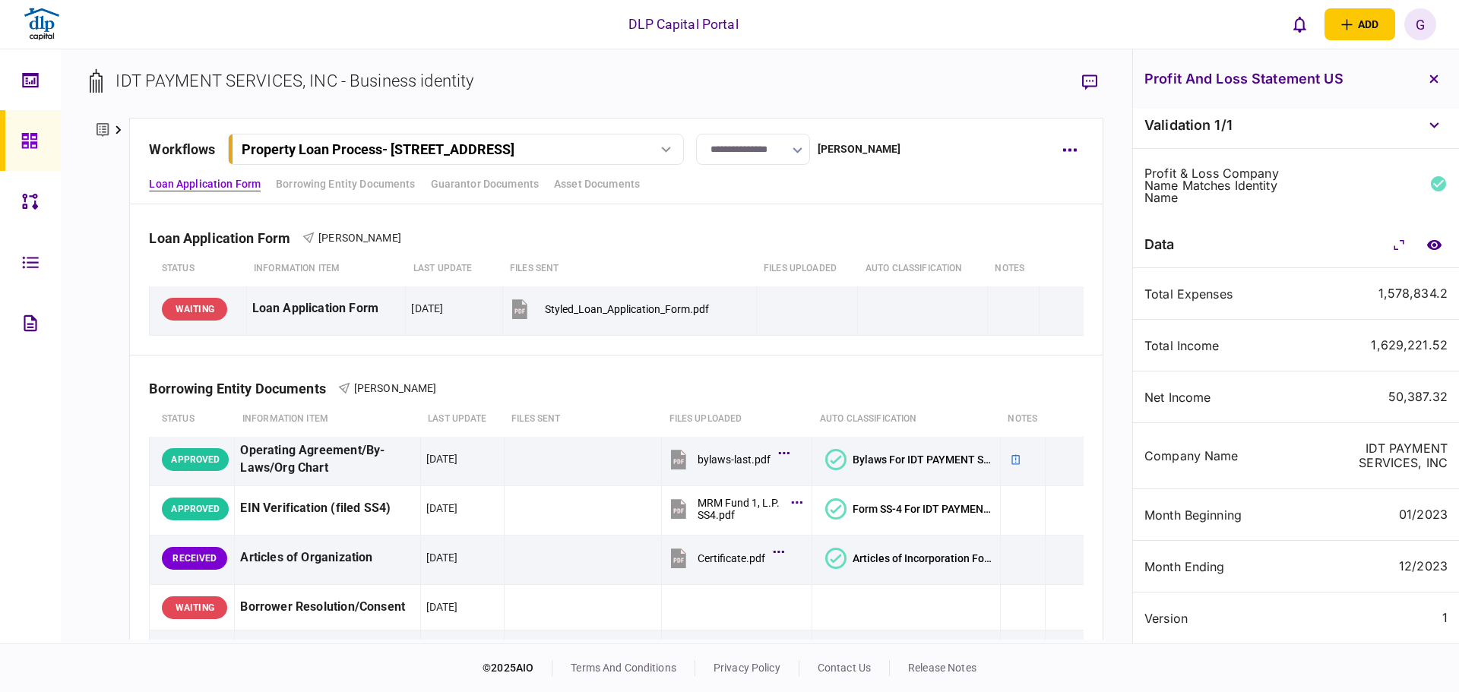
click at [1223, 284] on div "Total Expenses 1,578,834.2" at bounding box center [1296, 294] width 326 height 52
click at [1220, 298] on div "Total Expenses" at bounding box center [1217, 294] width 146 height 12
click at [1220, 297] on div "Total Expenses" at bounding box center [1217, 294] width 146 height 12
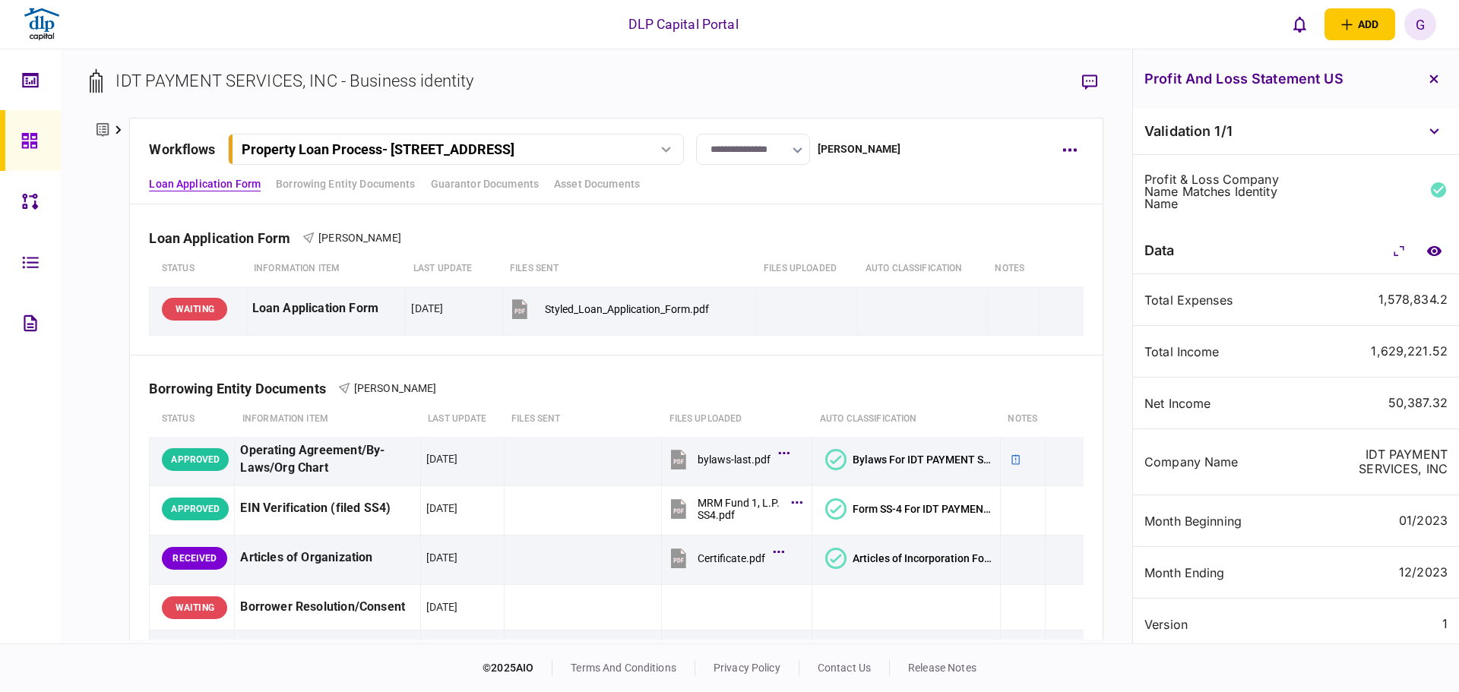
click at [1391, 303] on div "1,578,834.2" at bounding box center [1412, 300] width 69 height 14
click at [1391, 343] on div "Total Income 1,629,221.52" at bounding box center [1296, 352] width 326 height 52
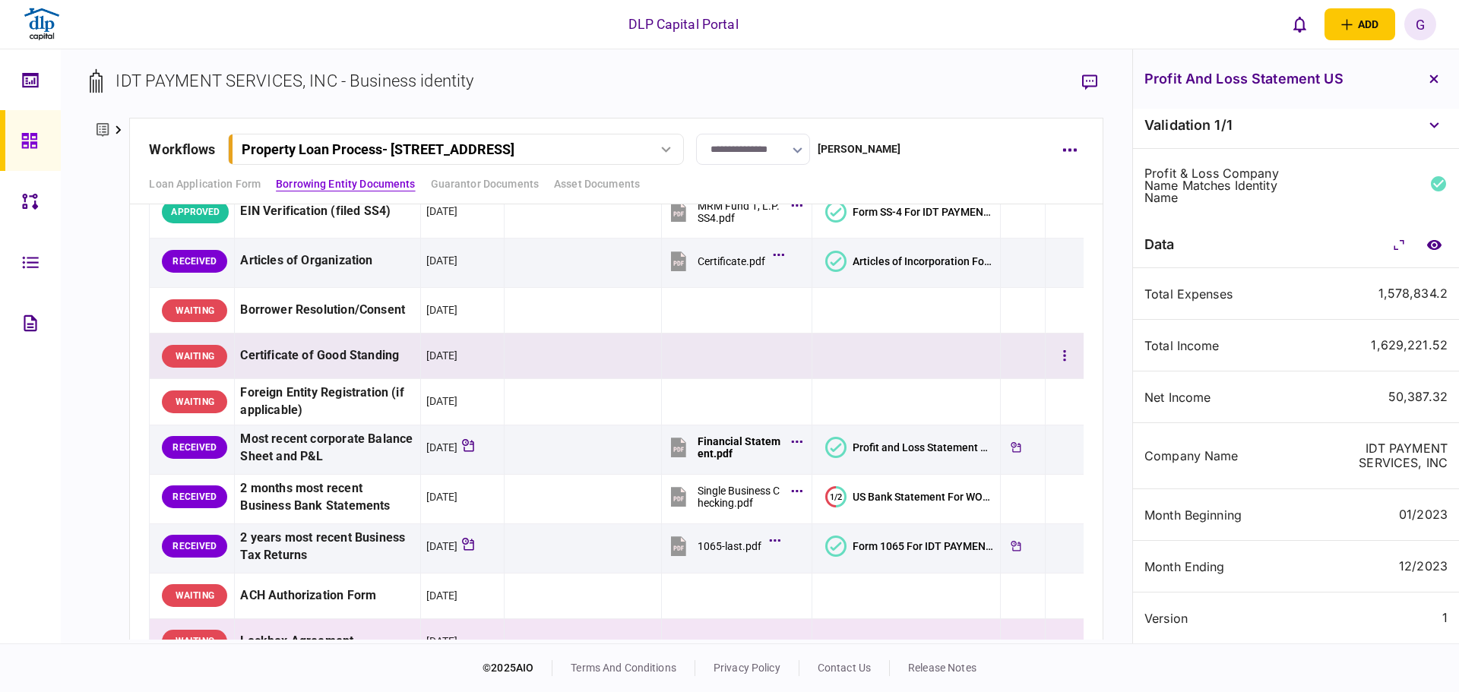
scroll to position [304, 0]
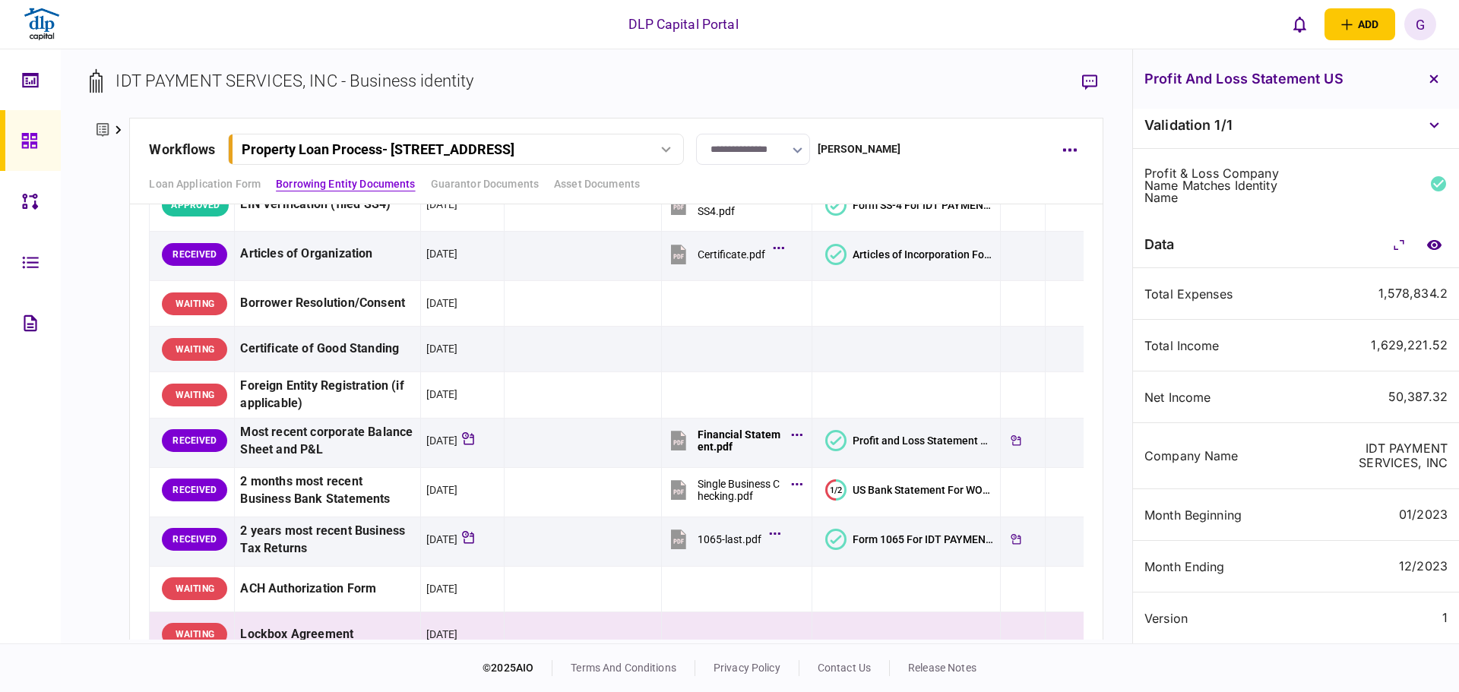
click at [1201, 300] on div "Total Expenses" at bounding box center [1217, 294] width 146 height 12
click at [1283, 358] on div "Total Income 1,629,221.52" at bounding box center [1296, 346] width 326 height 52
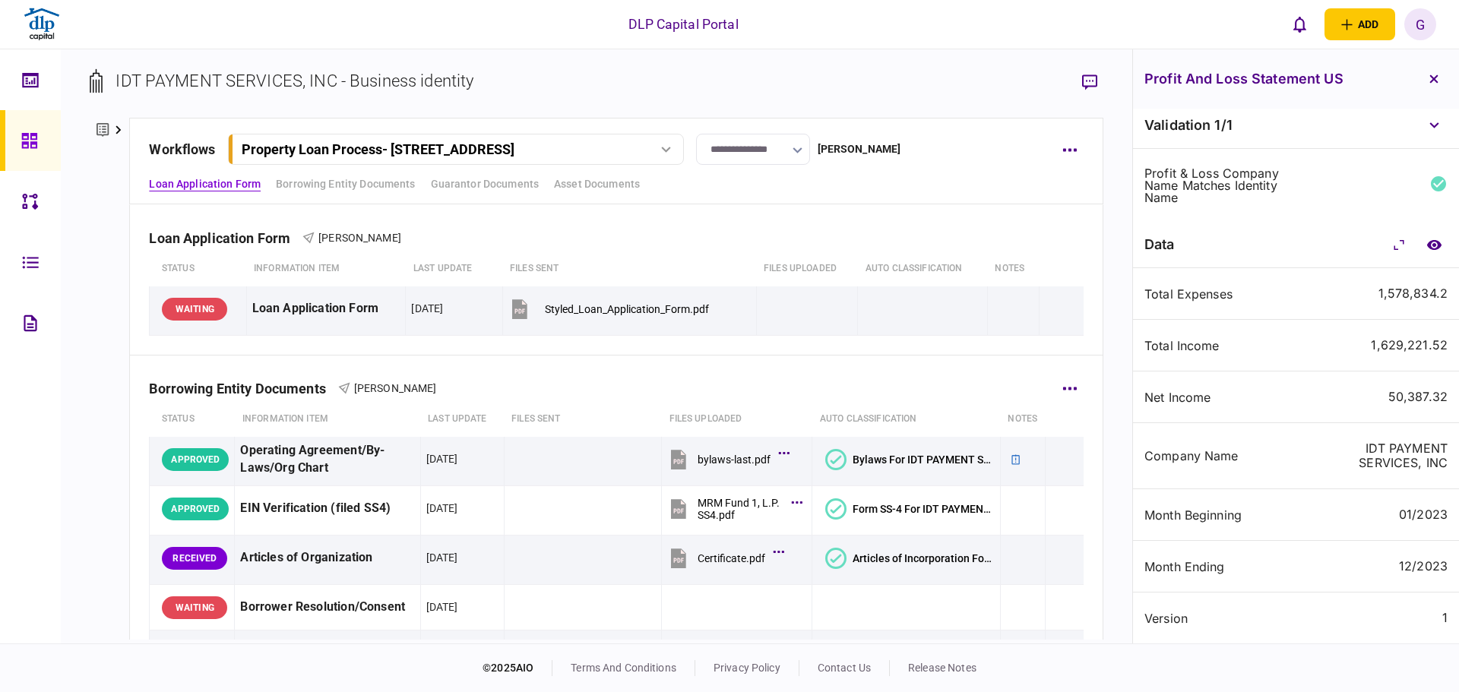
scroll to position [456, 0]
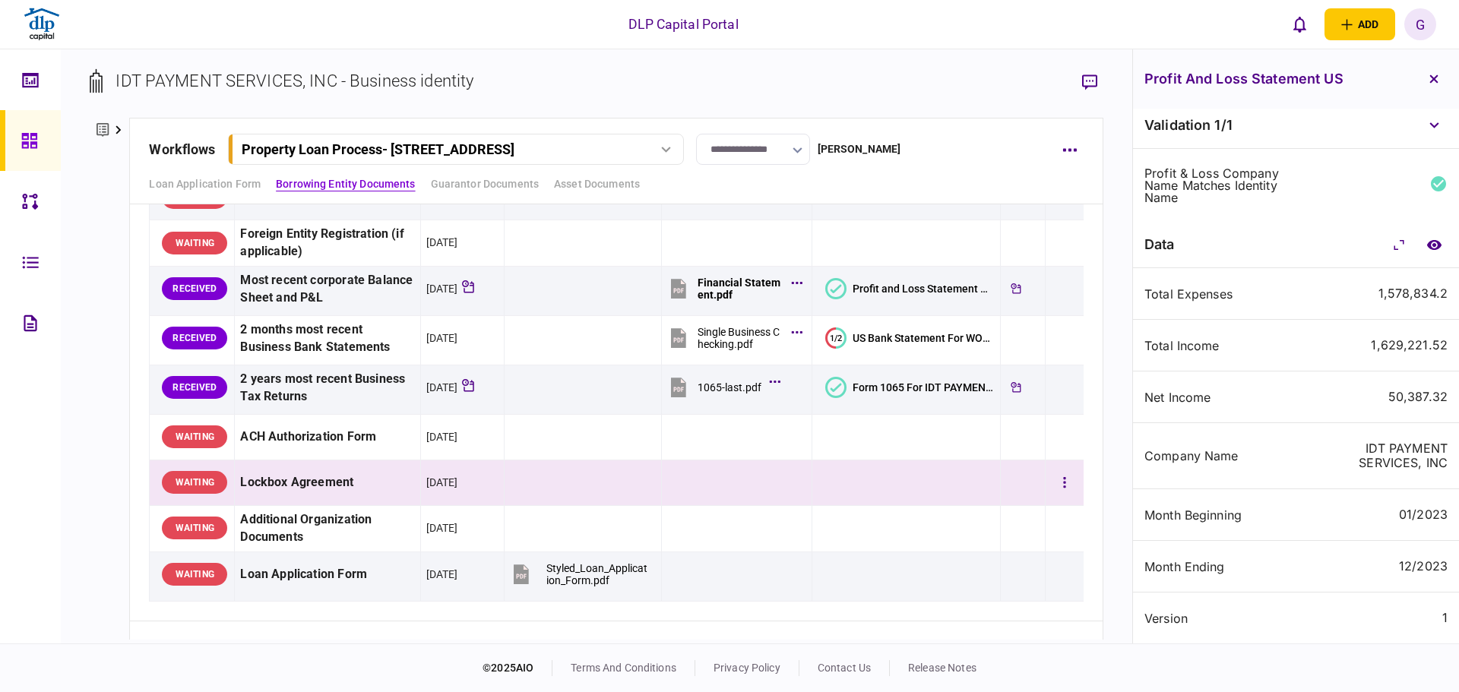
click at [906, 495] on td at bounding box center [906, 483] width 188 height 46
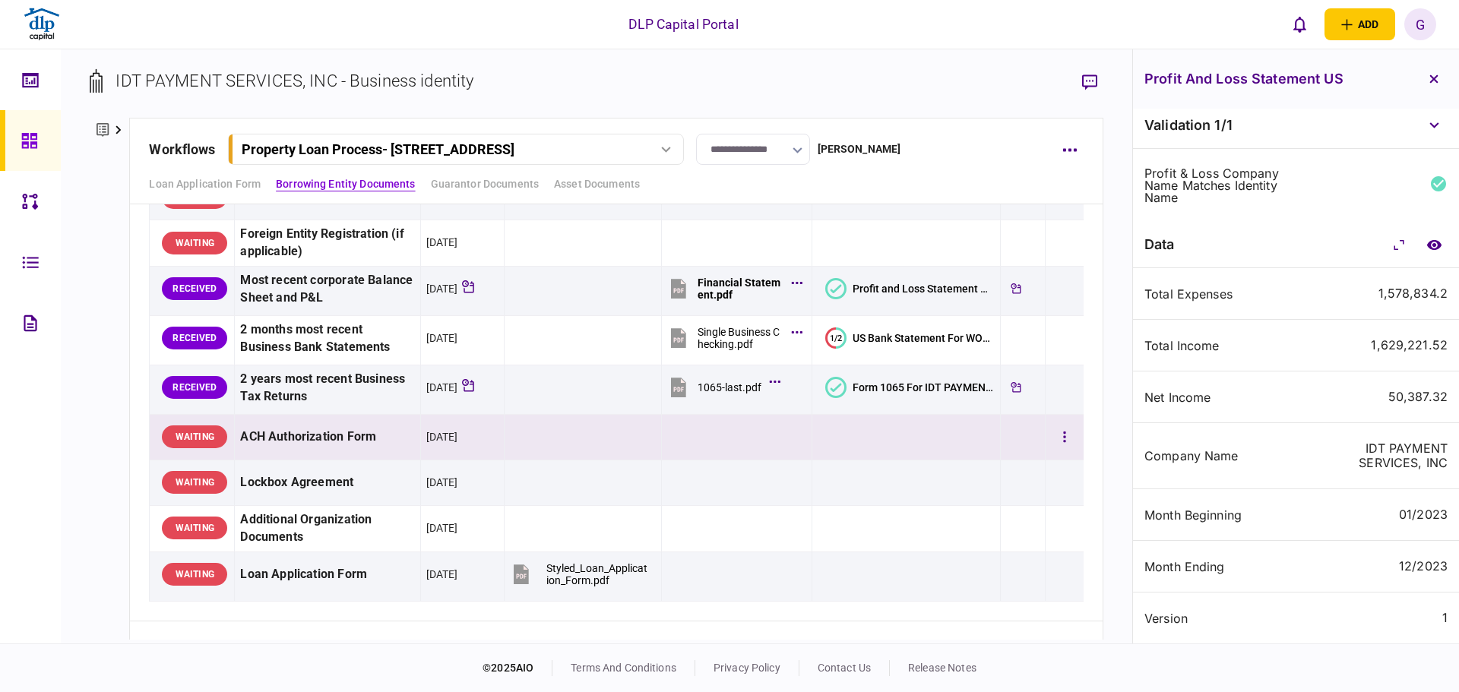
click at [907, 428] on td at bounding box center [906, 437] width 188 height 46
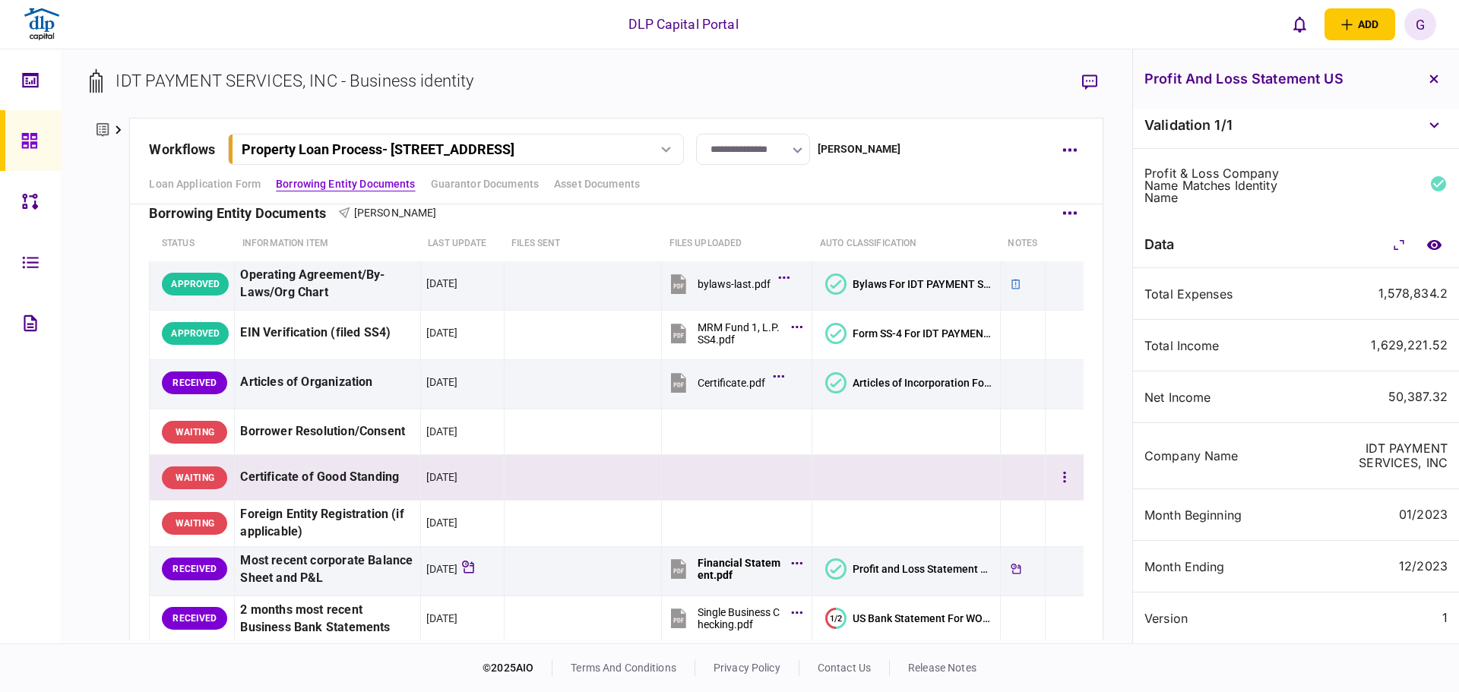
scroll to position [304, 0]
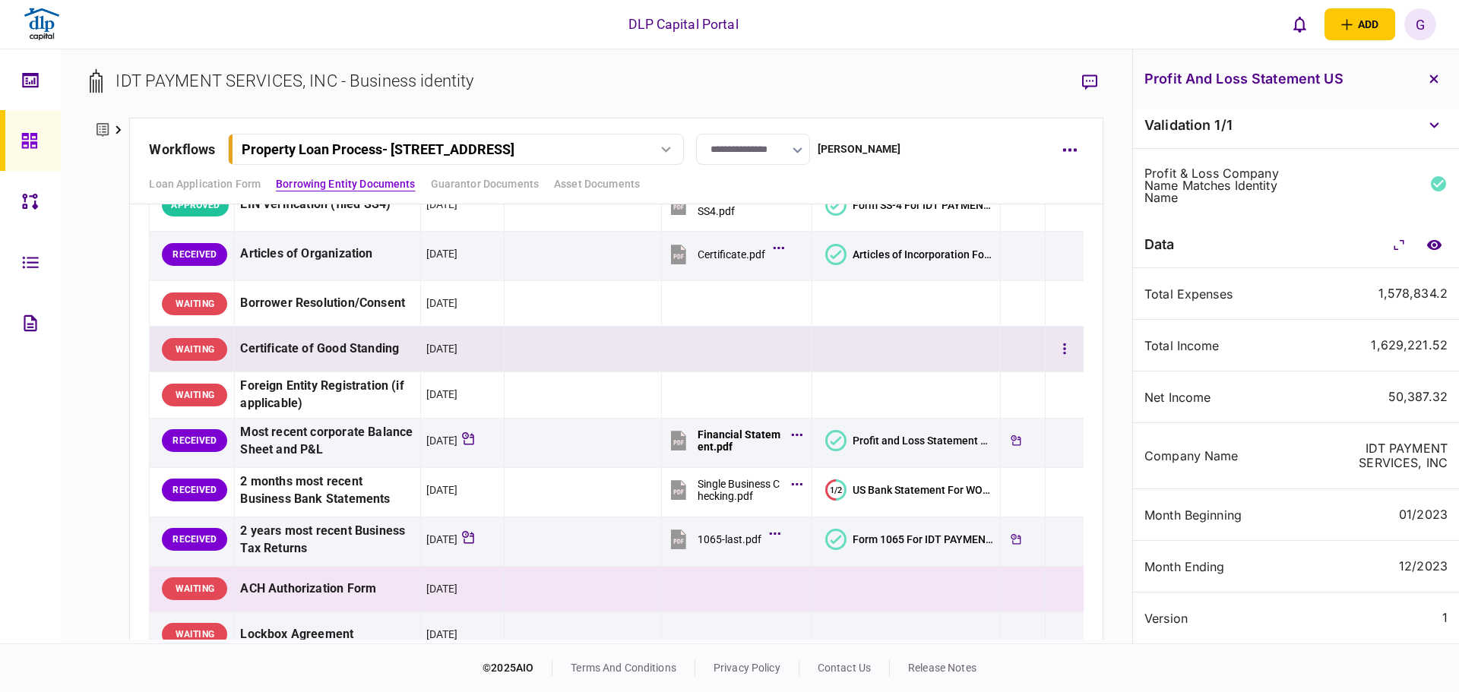
click at [321, 346] on div "Certificate of Good Standing" at bounding box center [327, 349] width 174 height 34
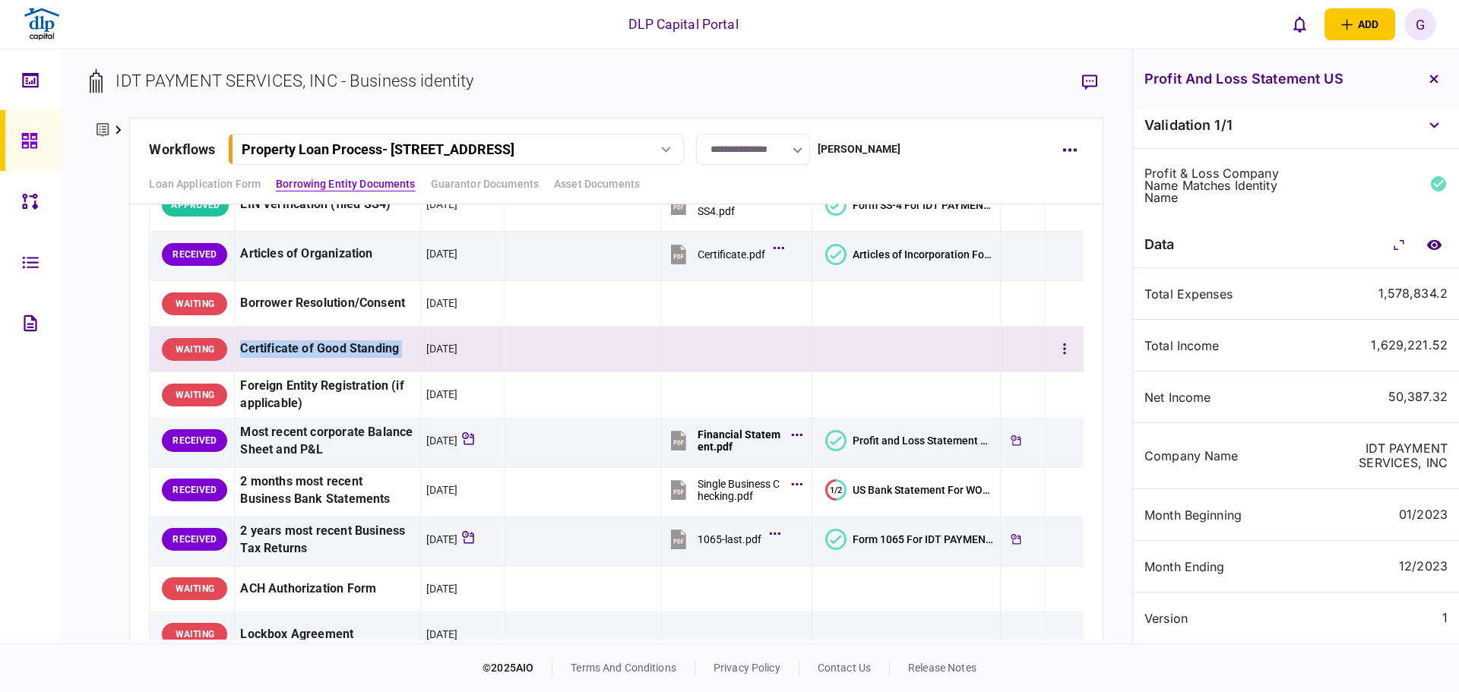
click at [321, 346] on div "Certificate of Good Standing" at bounding box center [327, 349] width 174 height 34
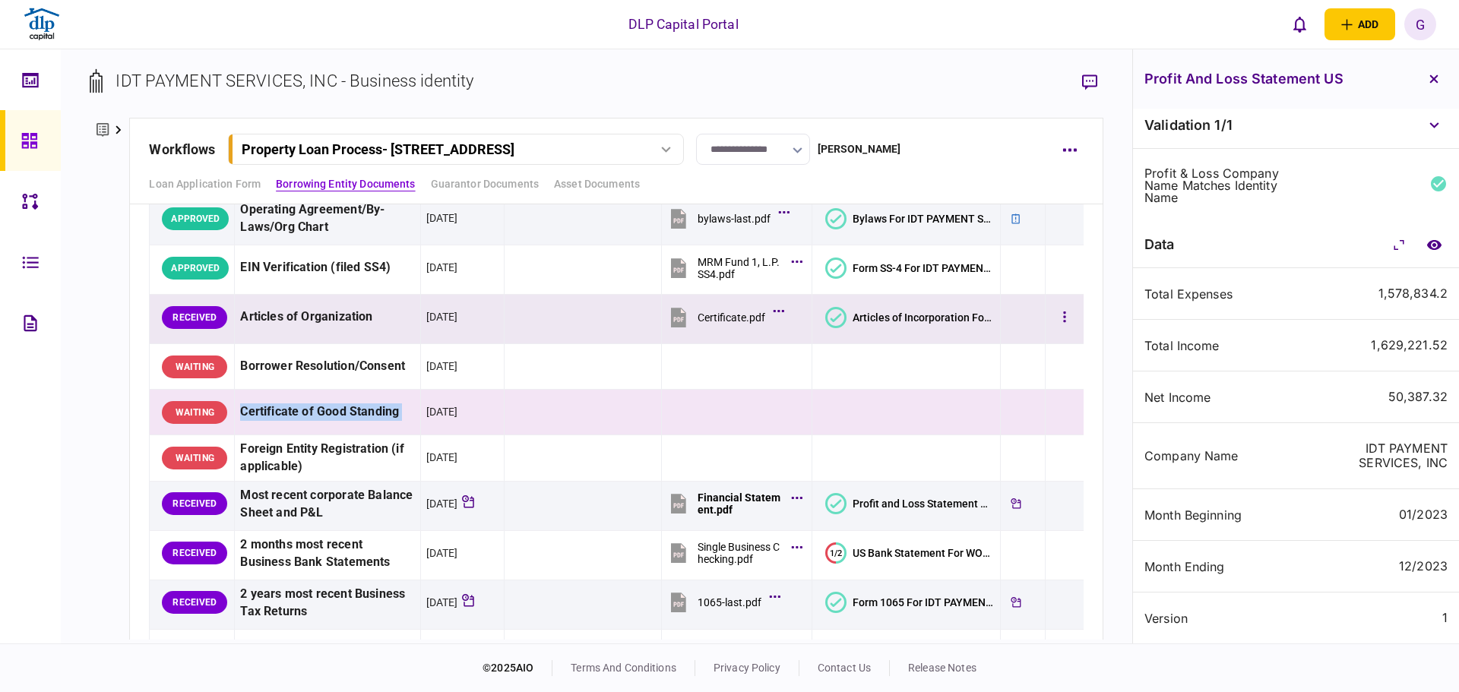
scroll to position [152, 0]
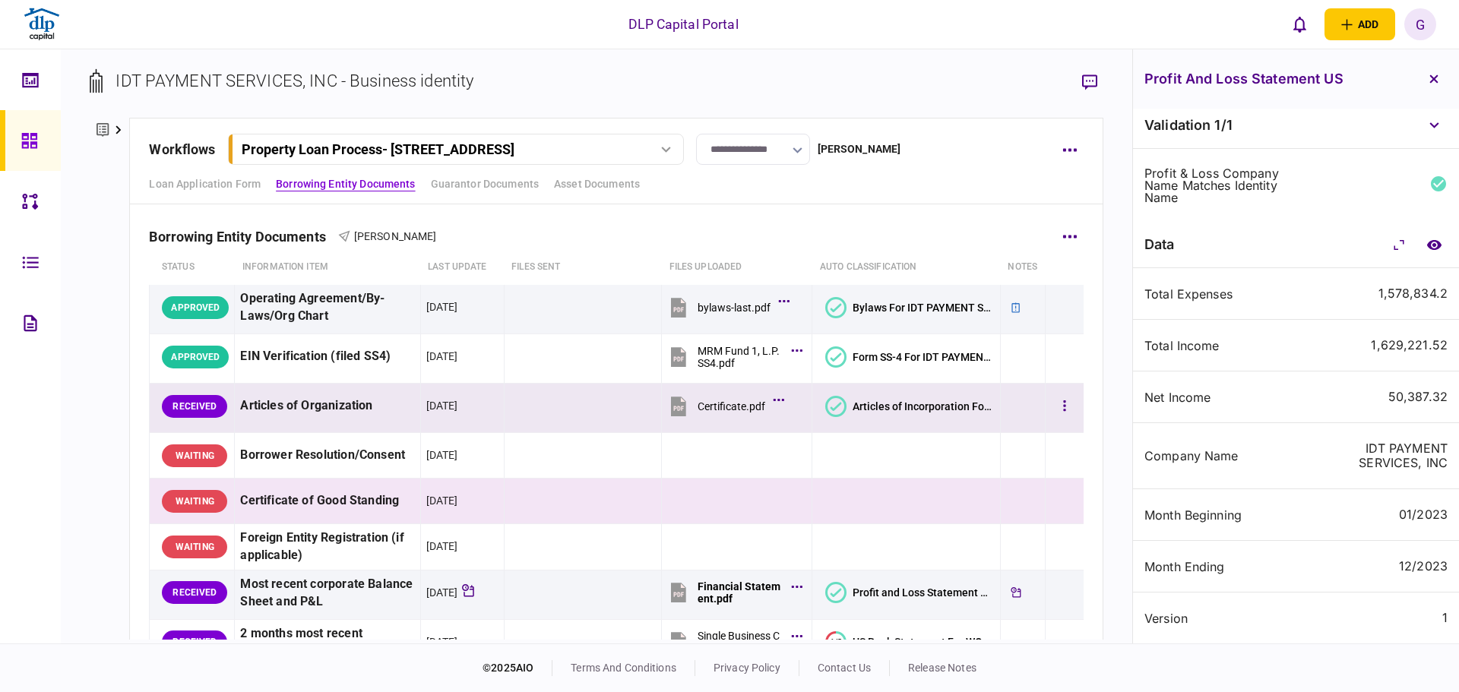
click at [358, 400] on div "Articles of Organization" at bounding box center [327, 406] width 174 height 34
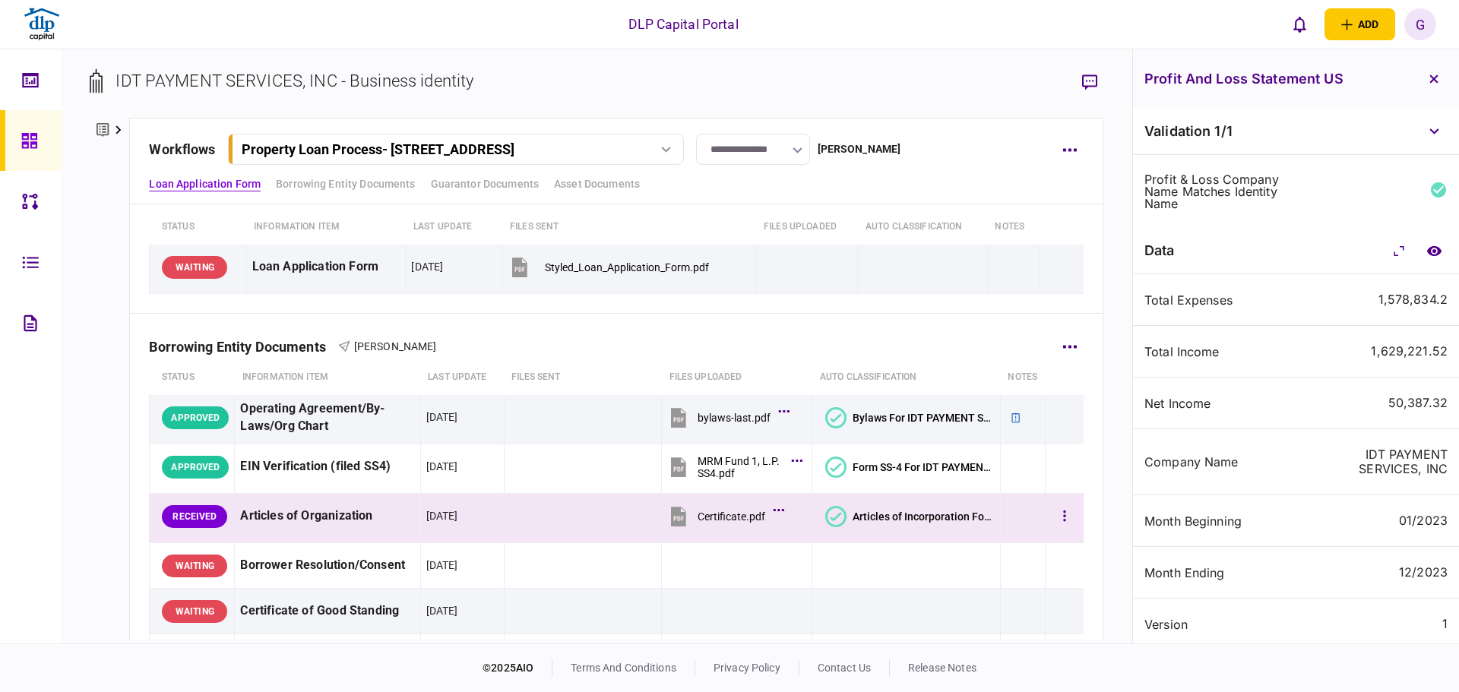
scroll to position [0, 0]
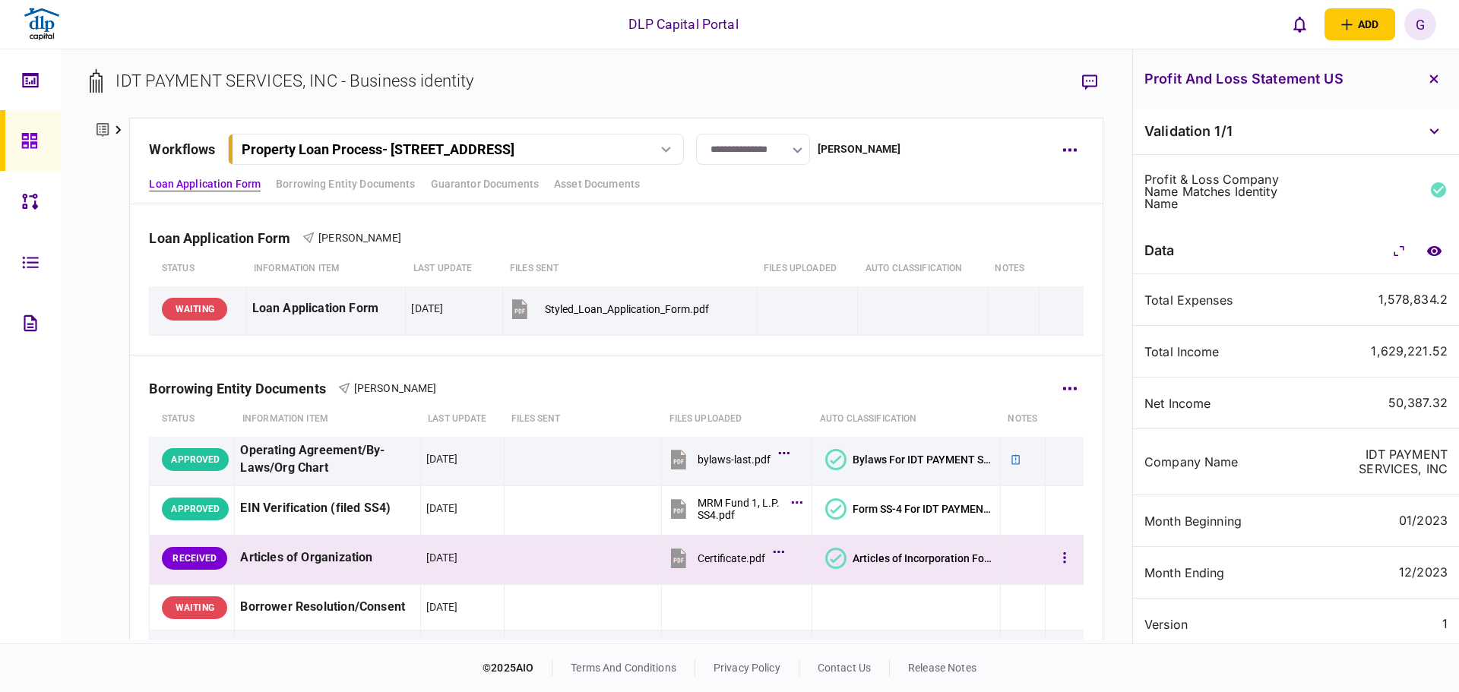
click at [306, 562] on div "Articles of Organization" at bounding box center [327, 558] width 174 height 34
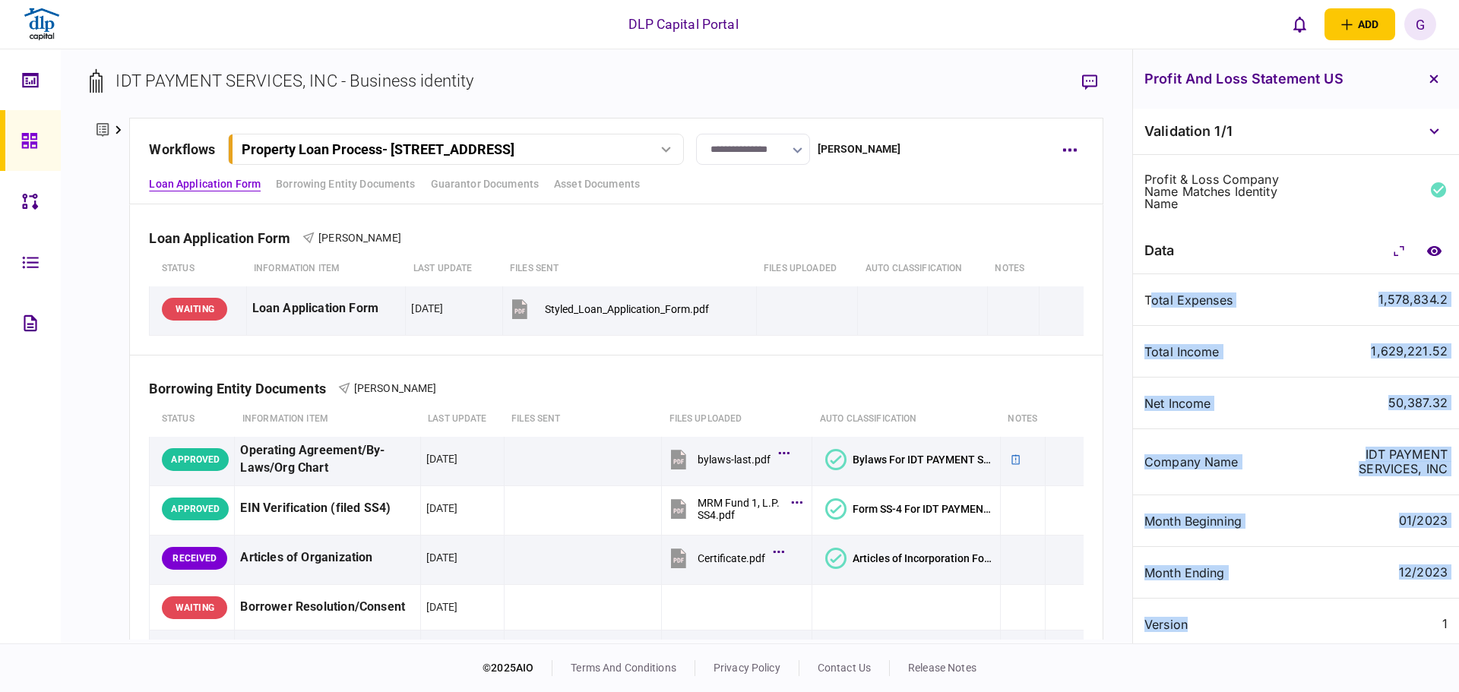
scroll to position [6, 0]
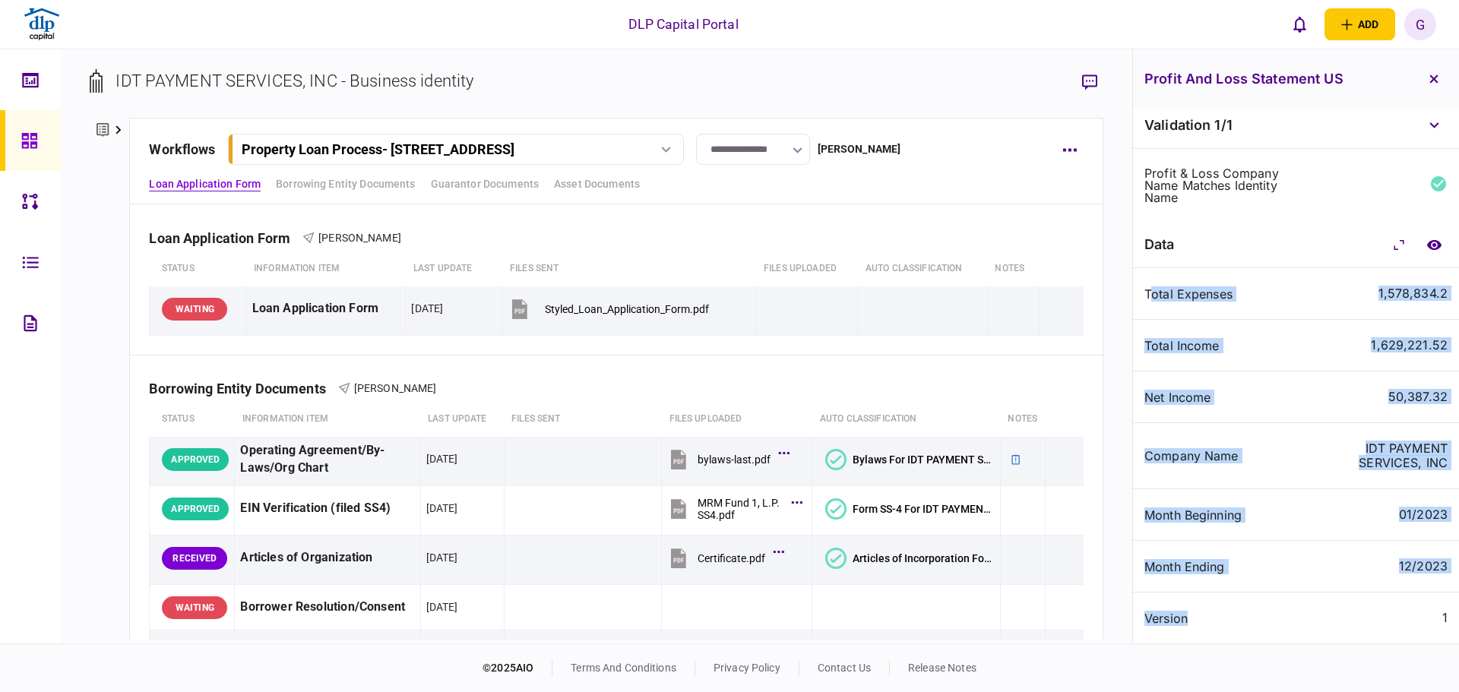
drag, startPoint x: 1156, startPoint y: 302, endPoint x: 1287, endPoint y: 635, distance: 357.9
click at [1287, 635] on div "Total Expenses 1,578,834.2 Total Income 1,629,221.52 Net Income 50,387.32 Compa…" at bounding box center [1296, 455] width 326 height 375
click at [1340, 616] on div "version 1" at bounding box center [1296, 618] width 326 height 51
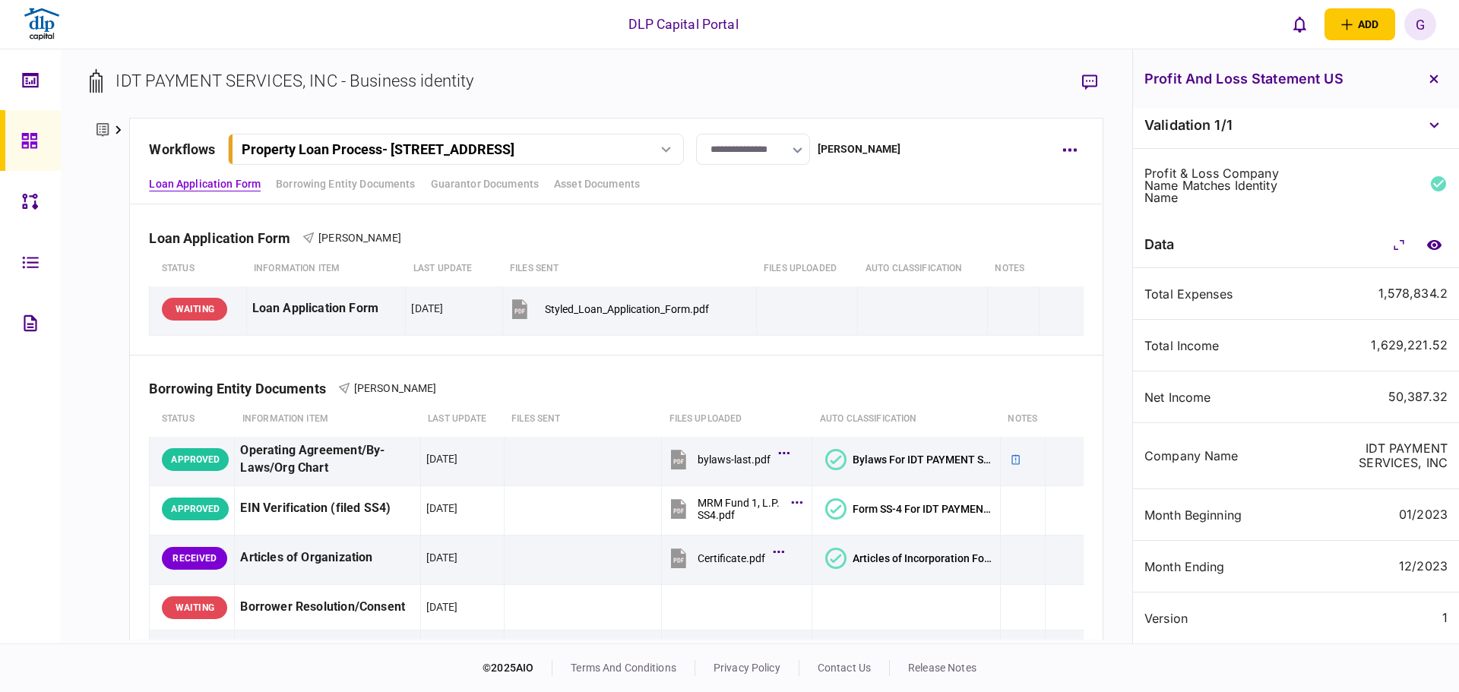
click at [1366, 602] on div "version 1" at bounding box center [1296, 618] width 326 height 51
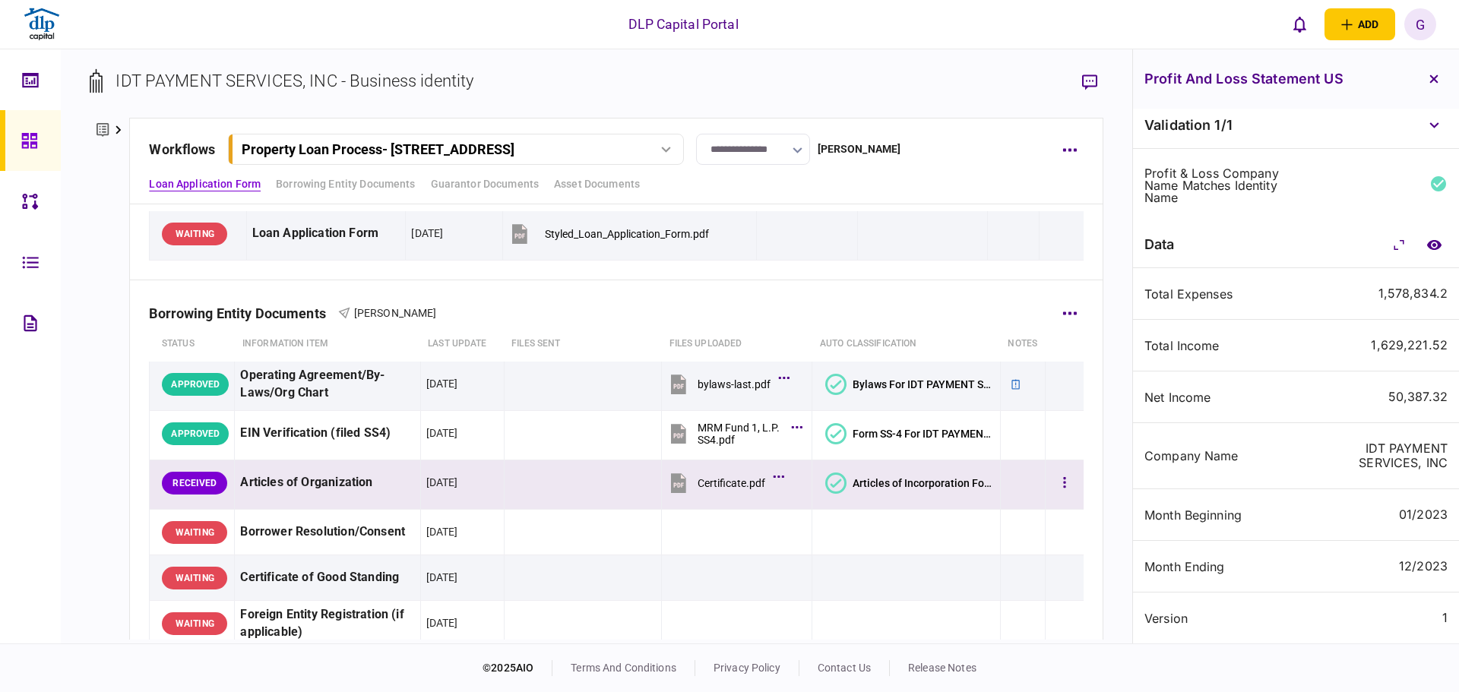
scroll to position [76, 0]
click at [328, 488] on div "Articles of Organization" at bounding box center [327, 482] width 174 height 34
click at [328, 487] on div "Articles of Organization" at bounding box center [327, 482] width 174 height 34
click at [362, 498] on div "Articles of Organization" at bounding box center [327, 482] width 174 height 34
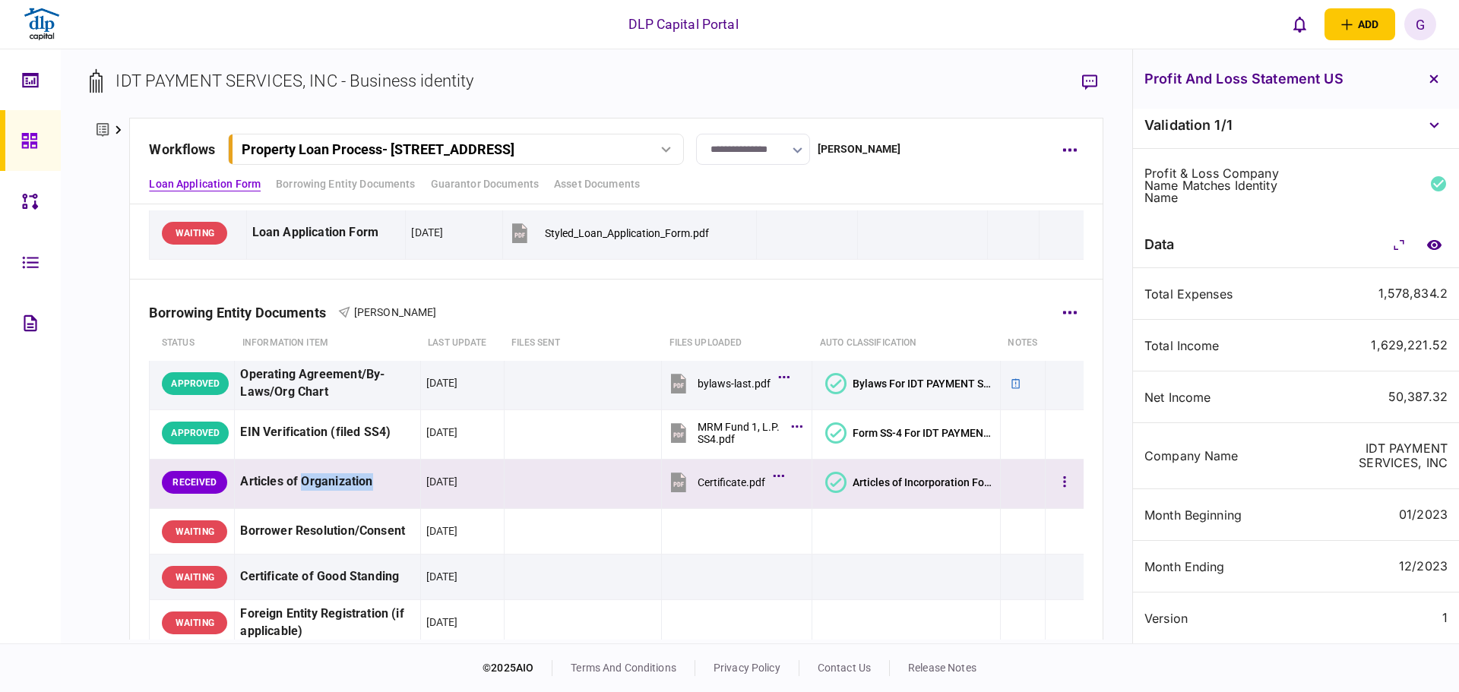
click at [362, 498] on div "Articles of Organization" at bounding box center [327, 482] width 174 height 34
click at [376, 492] on div "Articles of Organization" at bounding box center [327, 482] width 174 height 34
click at [363, 486] on div "Articles of Organization" at bounding box center [327, 482] width 174 height 34
click at [364, 486] on div "Articles of Organization" at bounding box center [327, 482] width 174 height 34
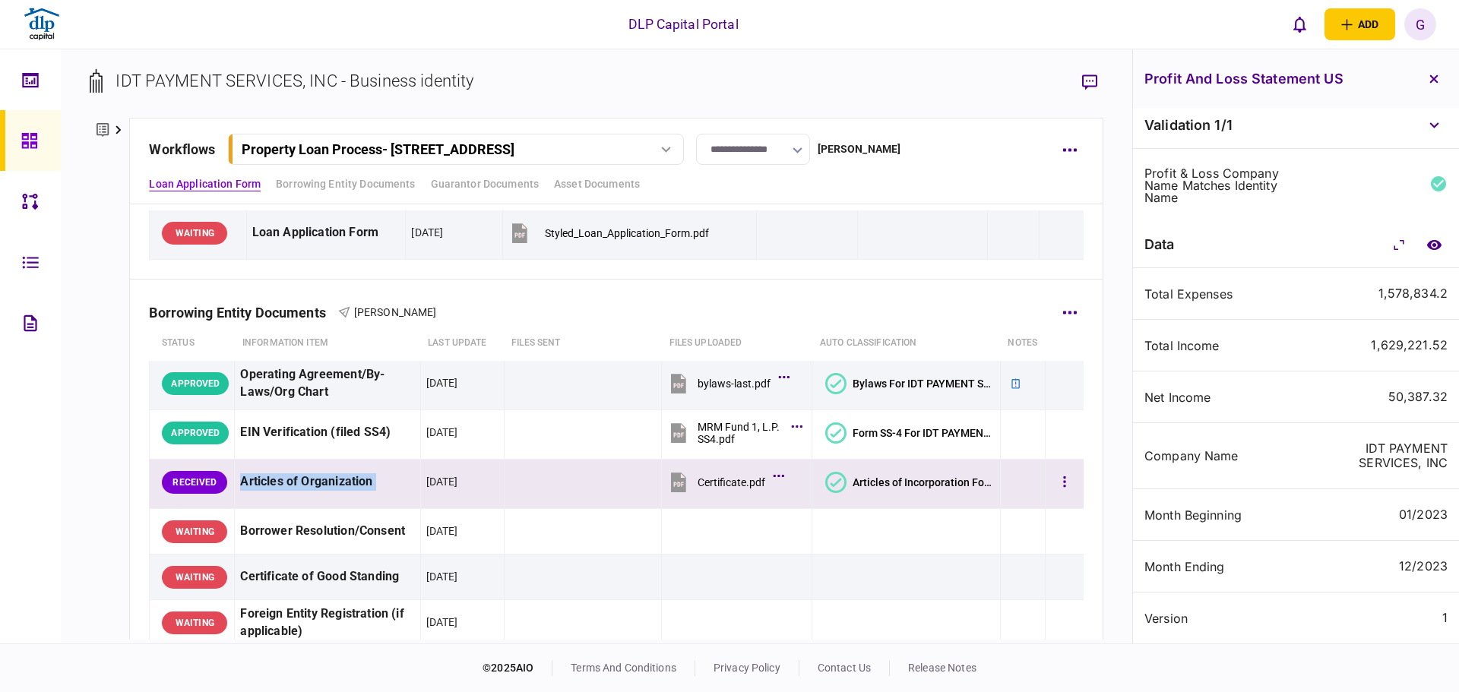
click at [364, 486] on div "Articles of Organization" at bounding box center [327, 482] width 174 height 34
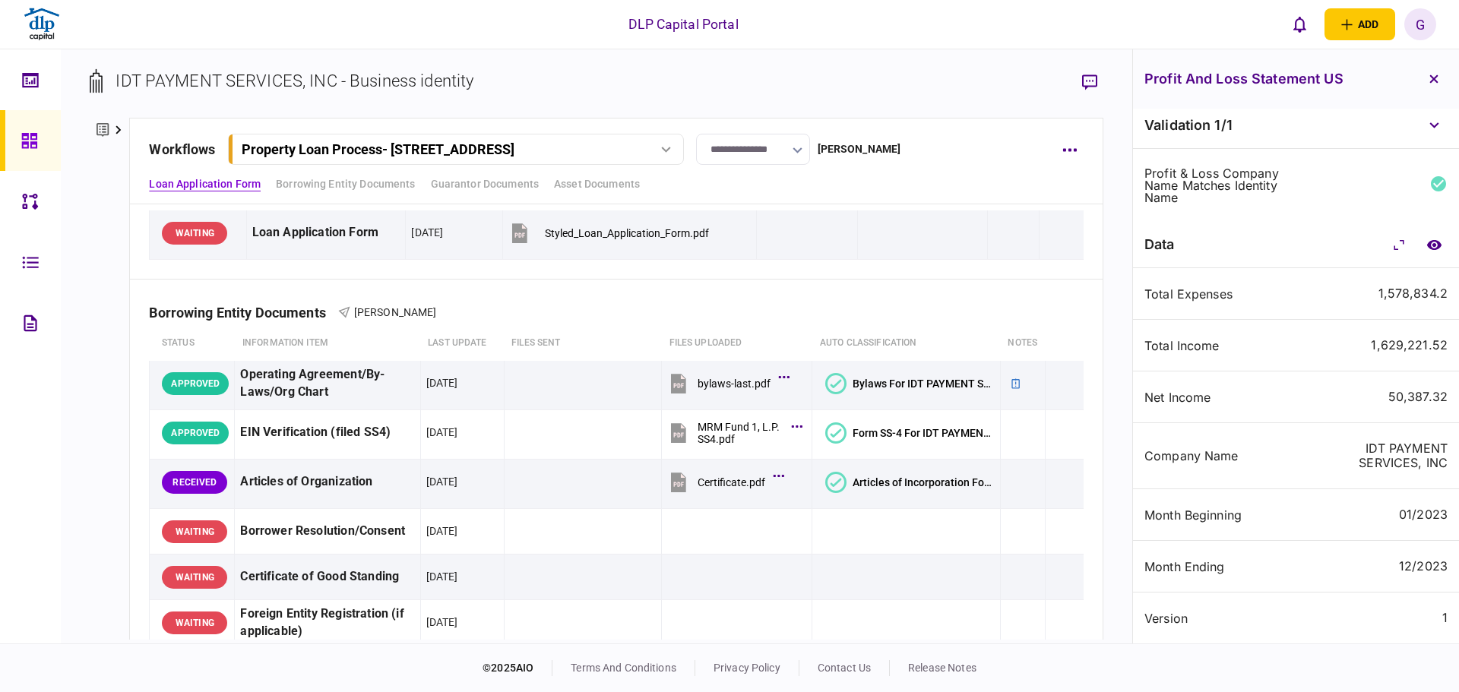
click at [1182, 349] on div "Total Income" at bounding box center [1217, 346] width 146 height 12
click at [1185, 347] on div "Total Income" at bounding box center [1217, 346] width 146 height 12
click at [1185, 348] on div "Total Income" at bounding box center [1217, 346] width 146 height 12
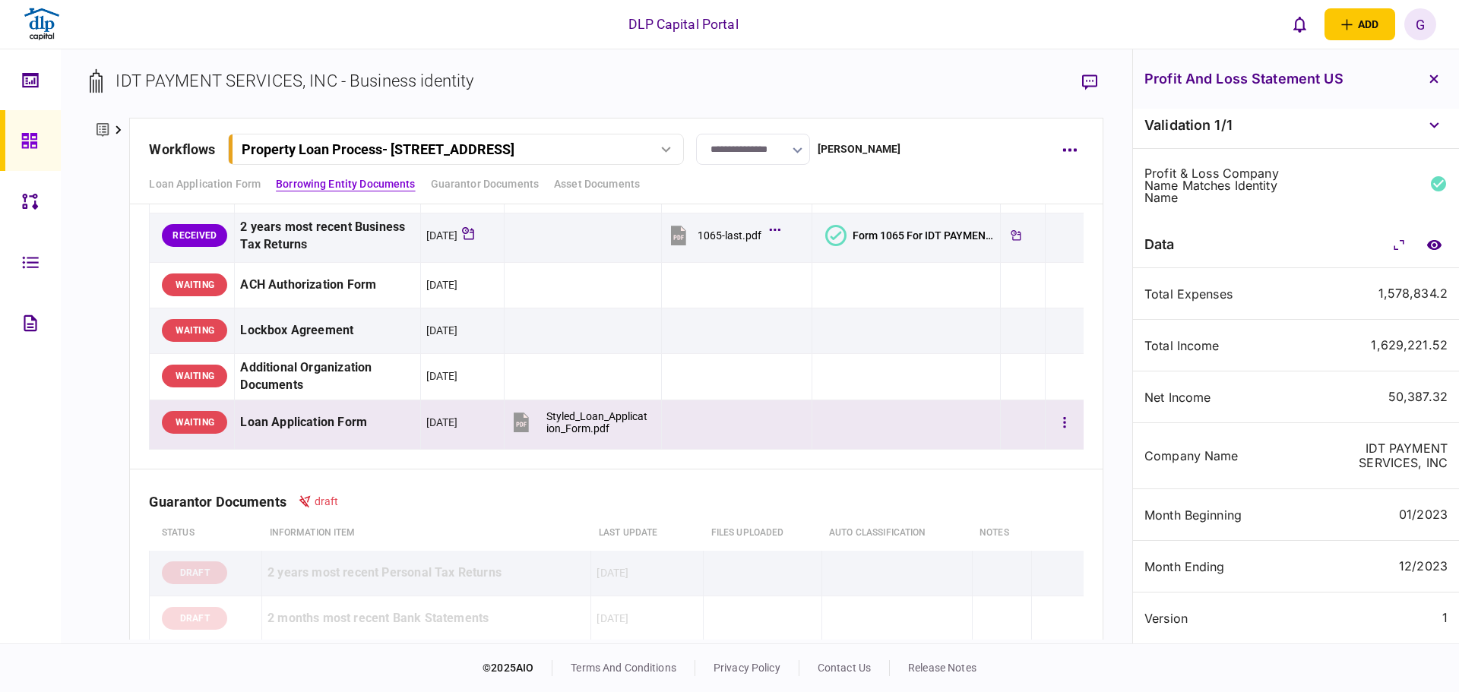
scroll to position [532, 0]
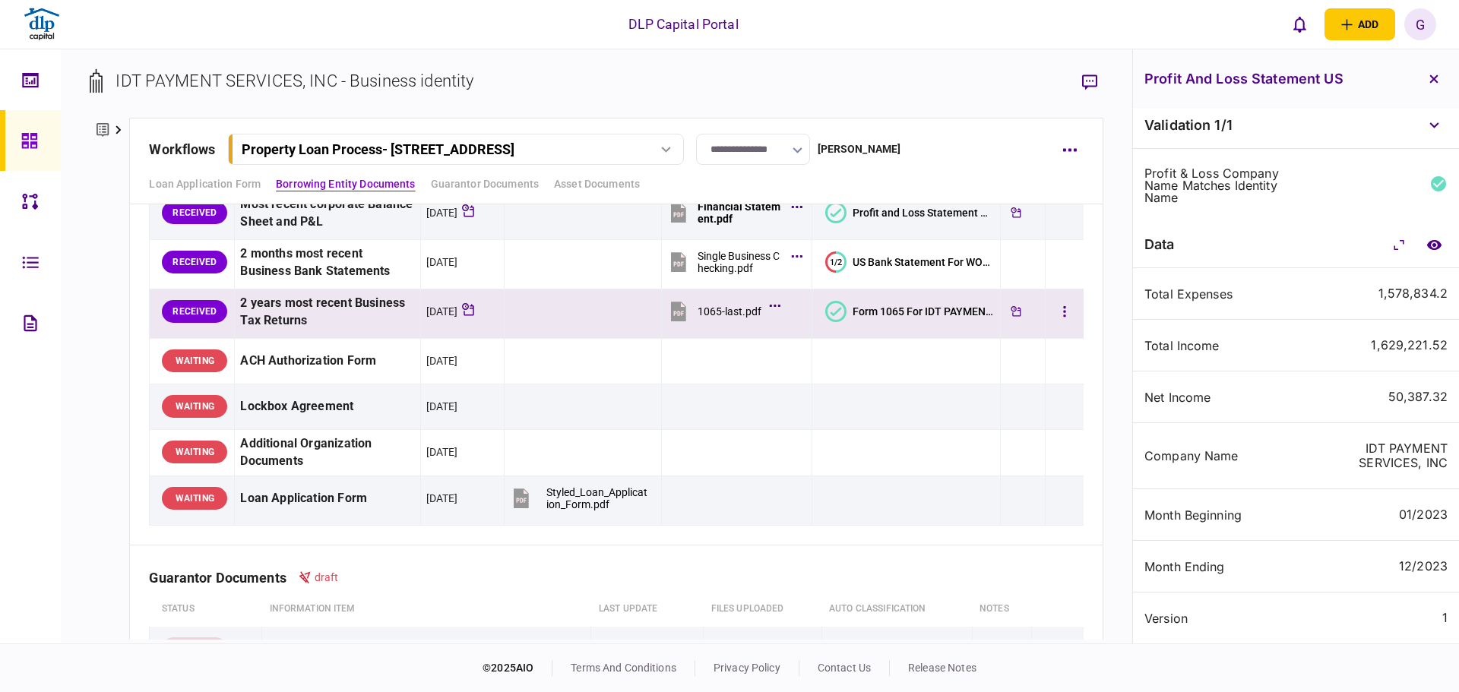
click at [372, 322] on div "2 years most recent Business Tax Returns" at bounding box center [327, 312] width 174 height 35
click at [293, 312] on div "2 years most recent Business Tax Returns" at bounding box center [327, 312] width 174 height 35
click at [920, 302] on button "Form 1065 For IDT PAYMENT SERVICES, INC" at bounding box center [909, 311] width 169 height 21
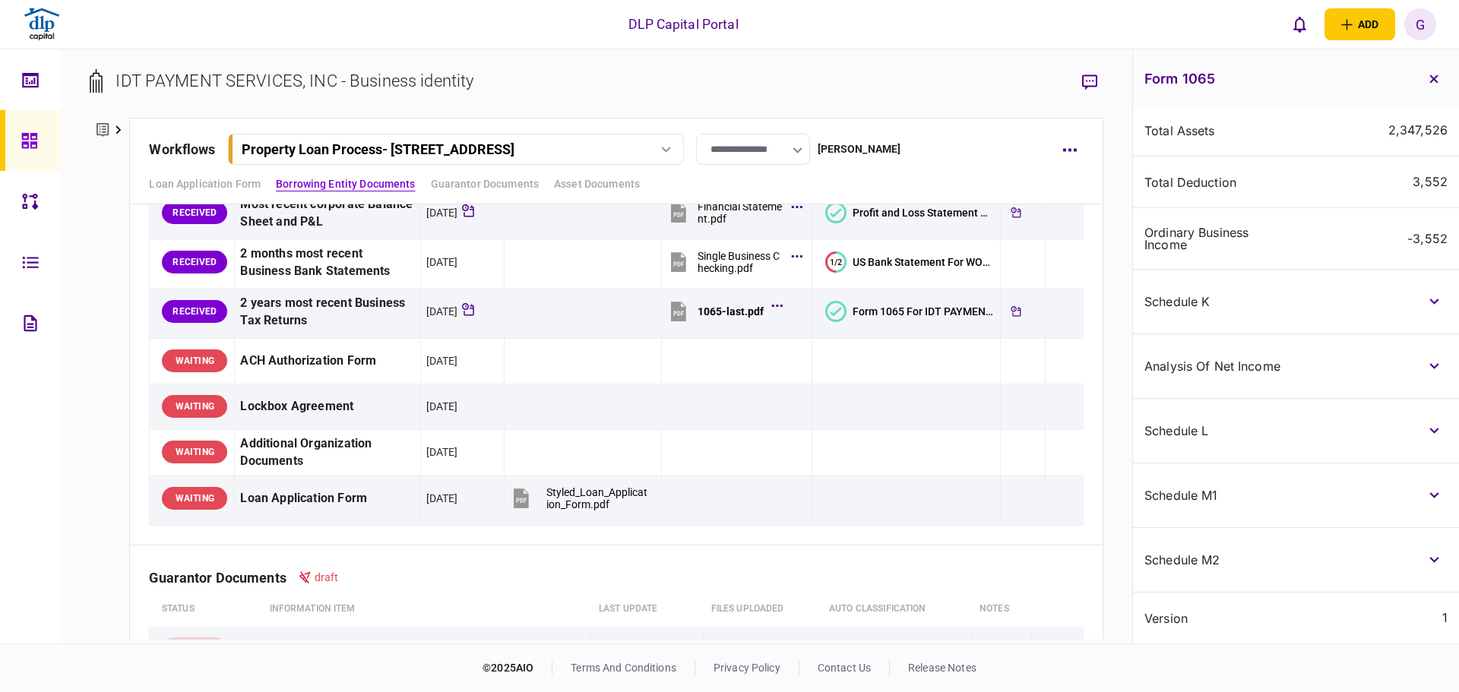
scroll to position [457, 0]
click at [1347, 429] on div "Schedule L" at bounding box center [1296, 431] width 326 height 65
click at [1429, 427] on button "button" at bounding box center [1433, 430] width 27 height 27
click at [1429, 507] on button "button" at bounding box center [1433, 495] width 27 height 27
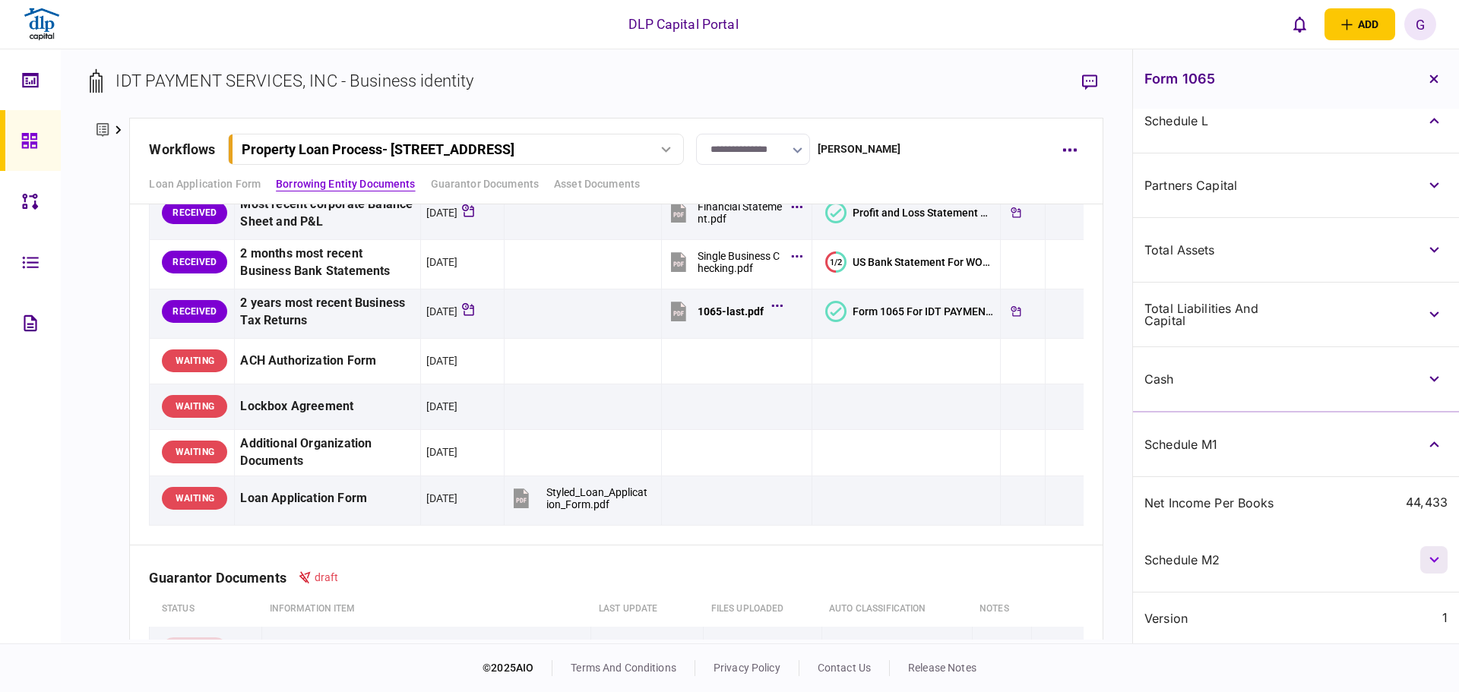
click at [1429, 549] on button "button" at bounding box center [1433, 559] width 27 height 27
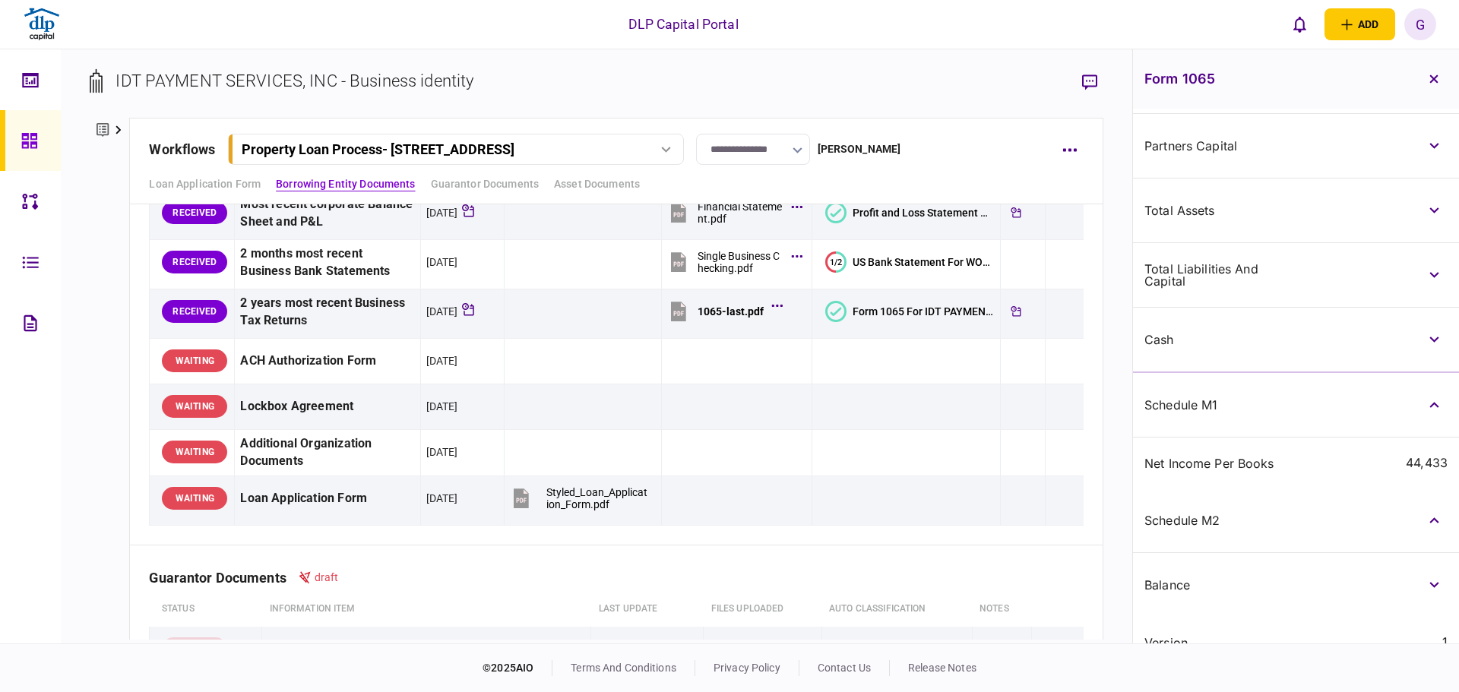
scroll to position [831, 0]
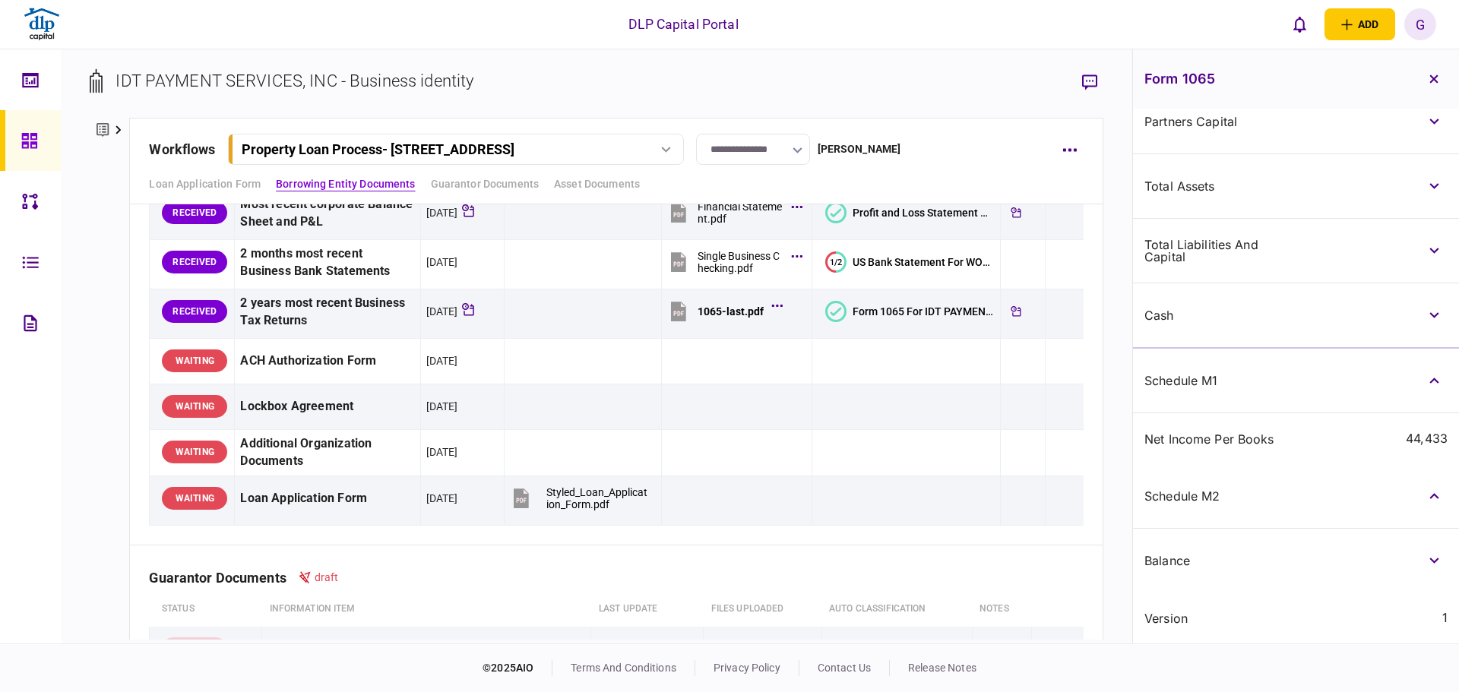
click at [1445, 574] on div "Balance" at bounding box center [1296, 561] width 326 height 64
